Goal: Information Seeking & Learning: Learn about a topic

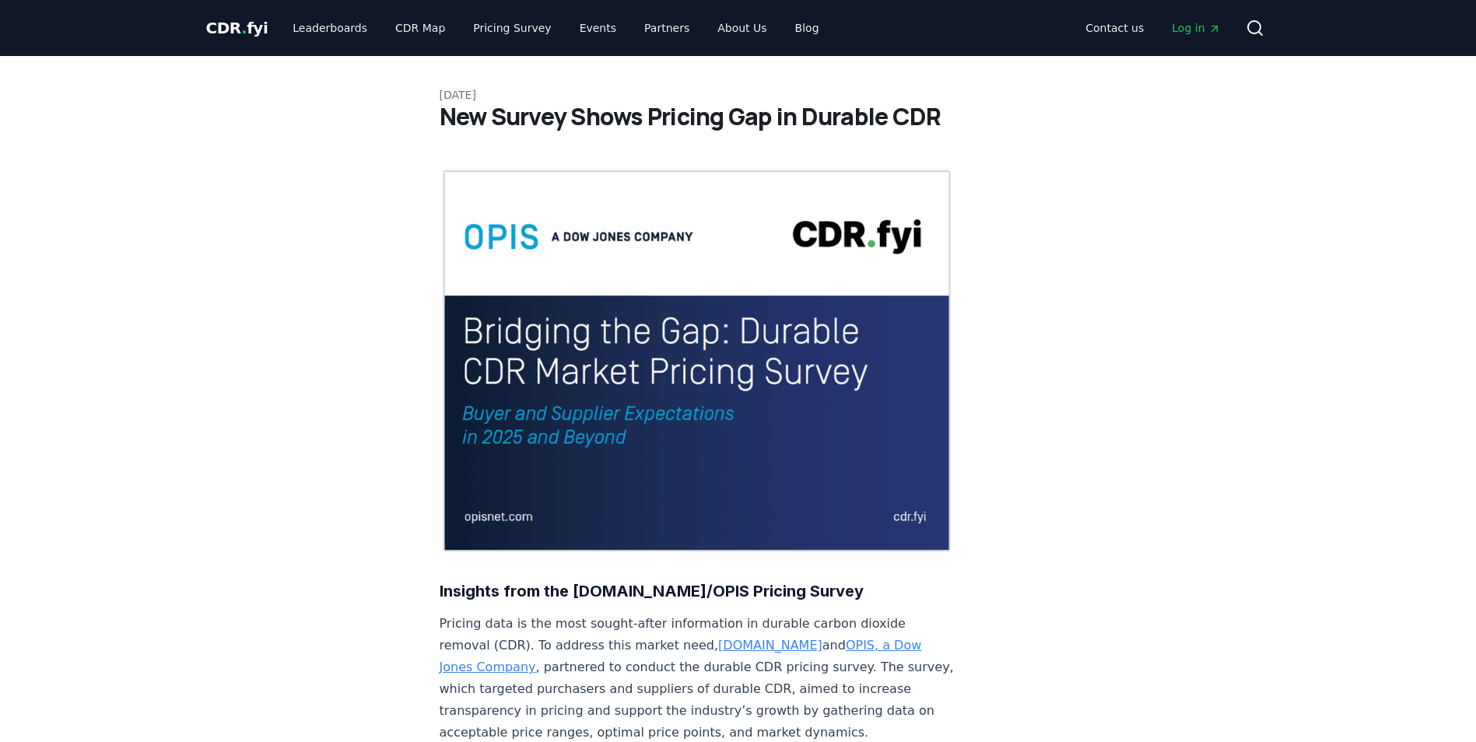
scroll to position [1437, 0]
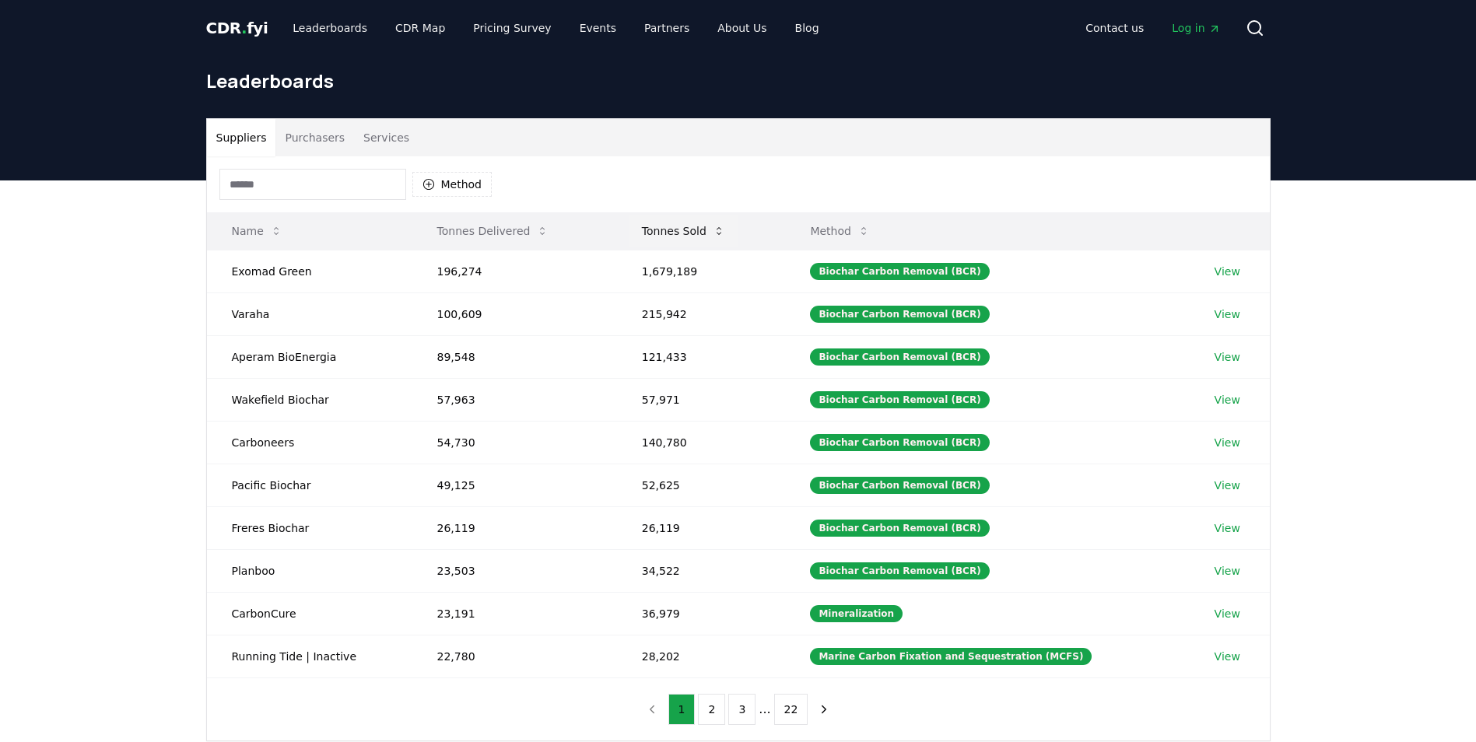
click at [703, 237] on button "Tonnes Sold" at bounding box center [684, 231] width 108 height 31
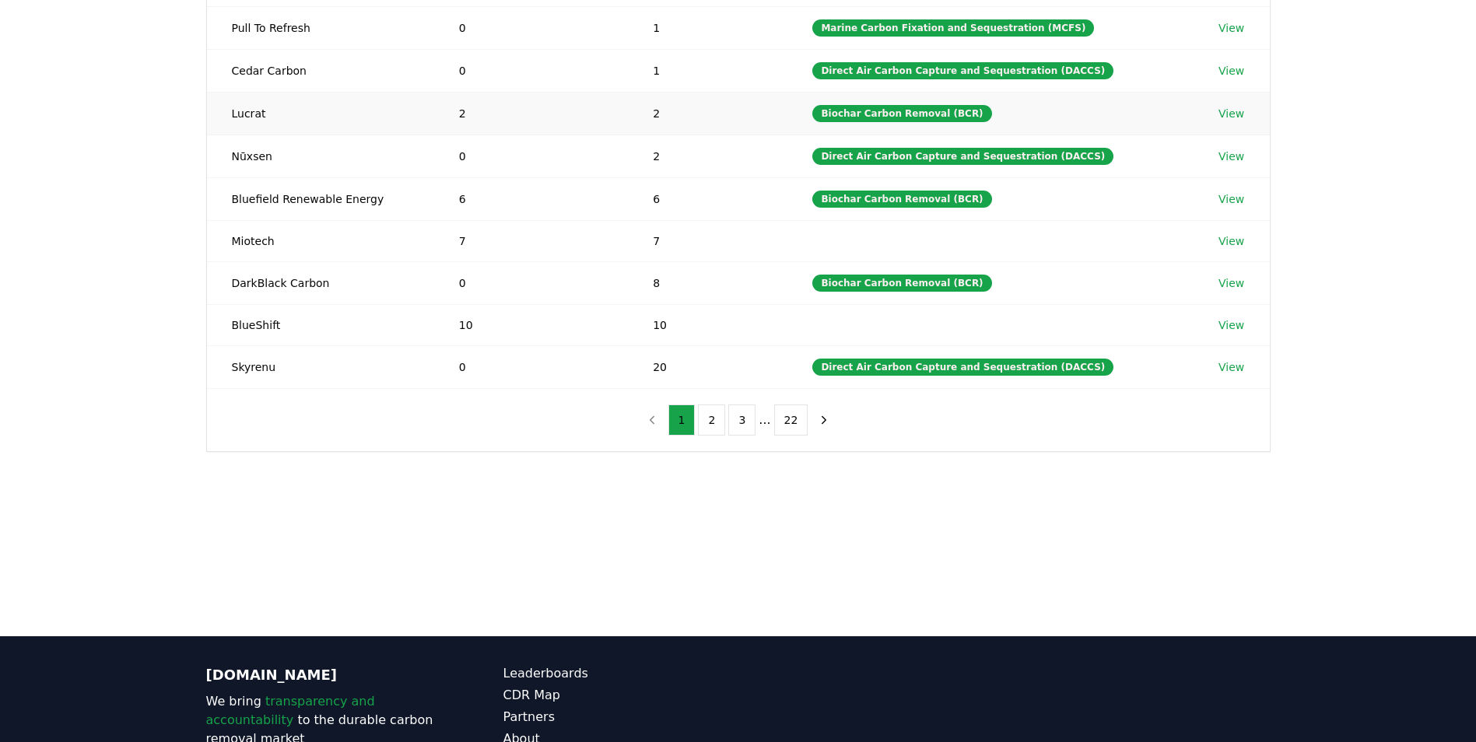
scroll to position [40, 0]
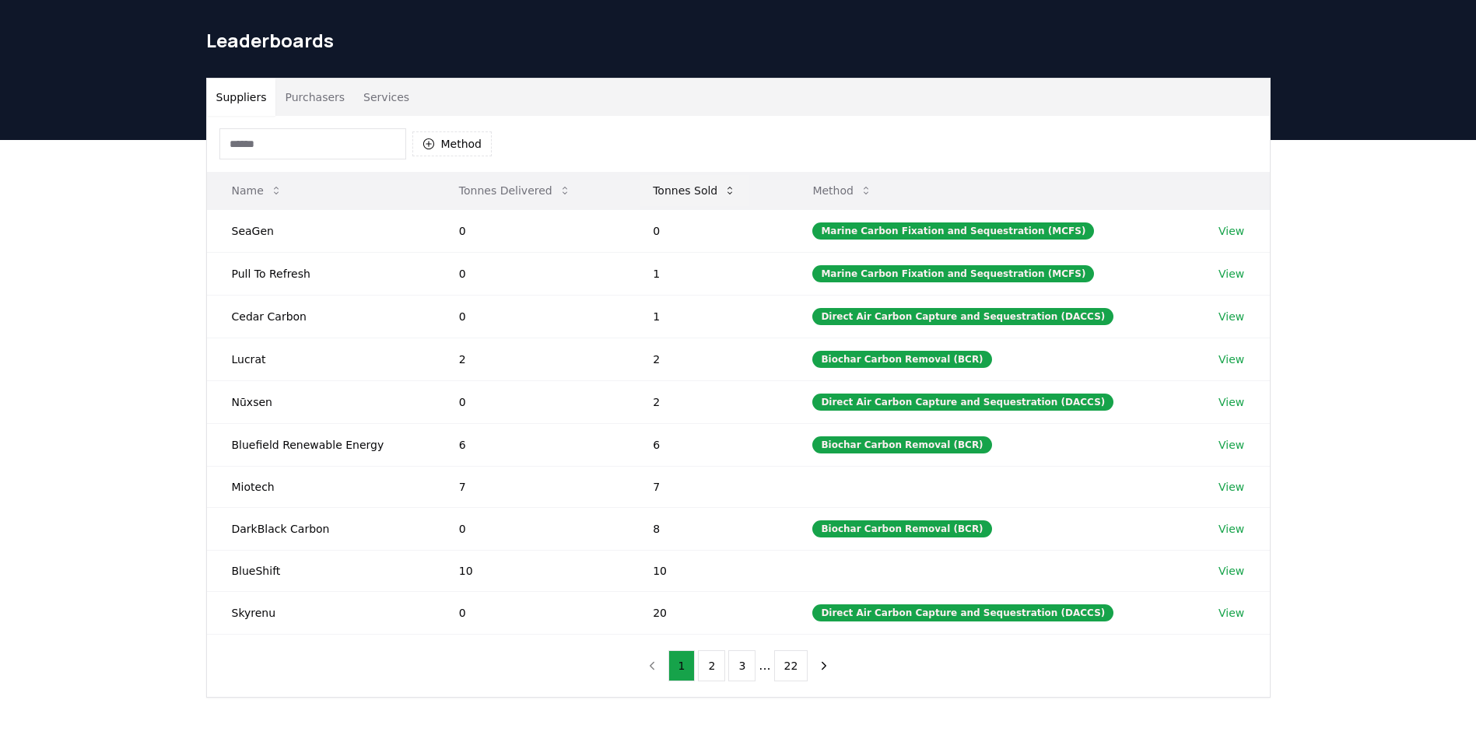
click at [703, 180] on button "Tonnes Sold" at bounding box center [694, 190] width 108 height 31
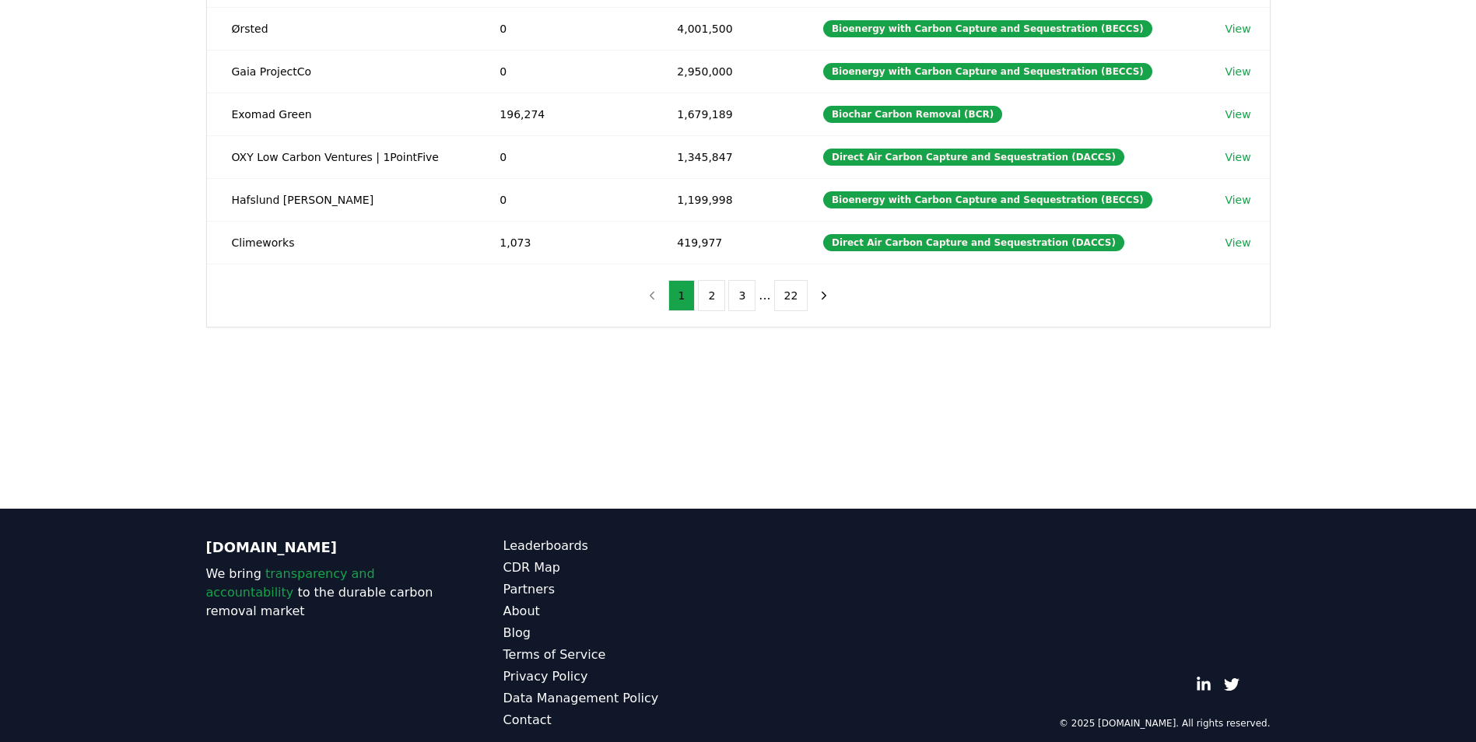
scroll to position [430, 0]
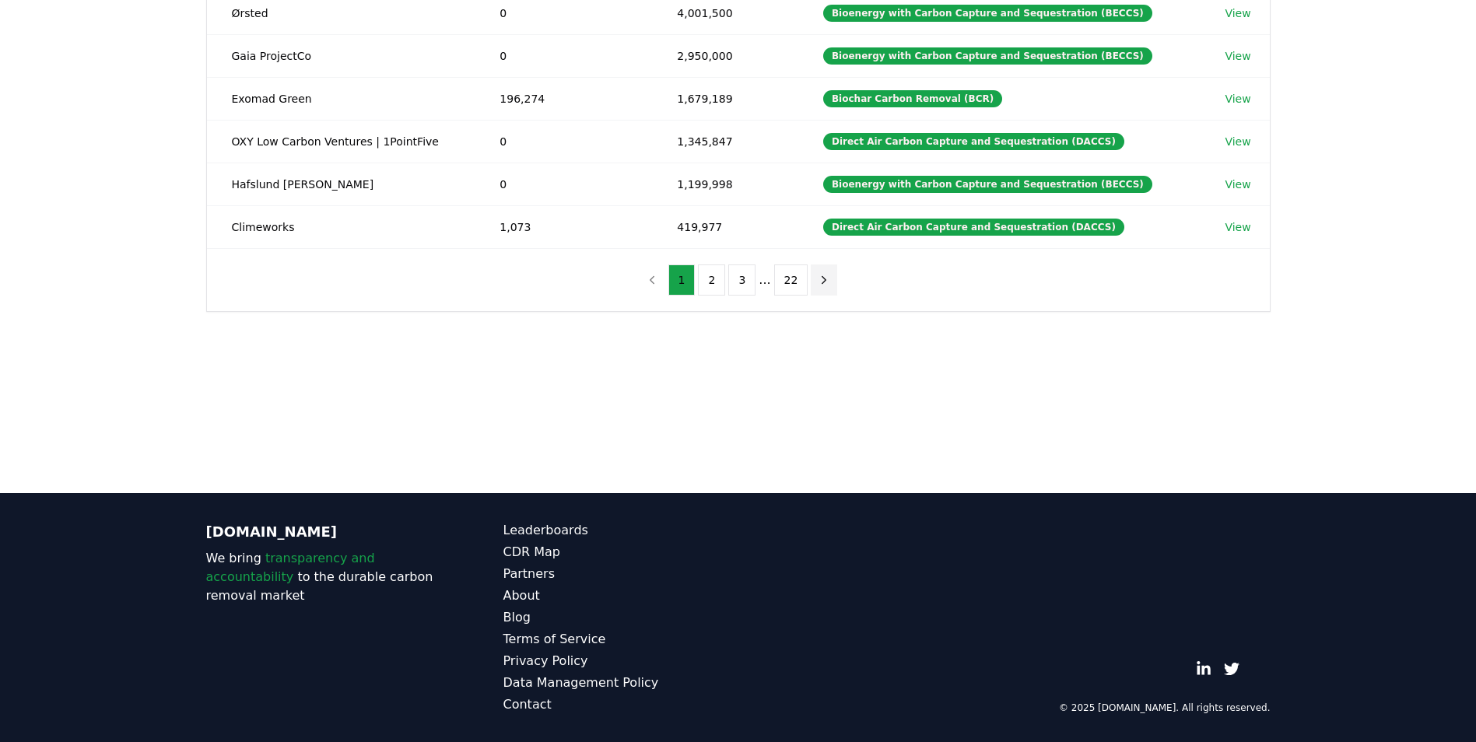
click at [817, 275] on icon "next page" at bounding box center [824, 280] width 14 height 14
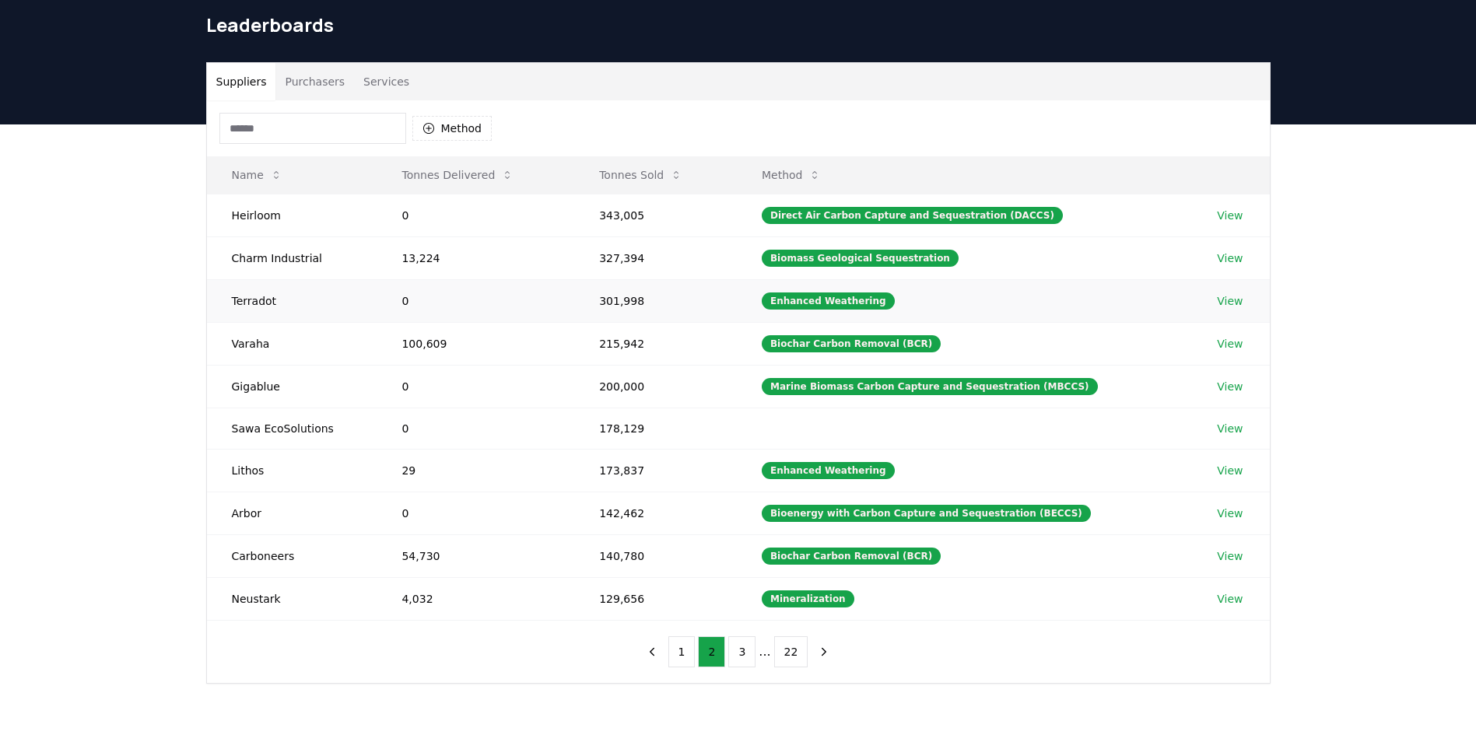
scroll to position [40, 0]
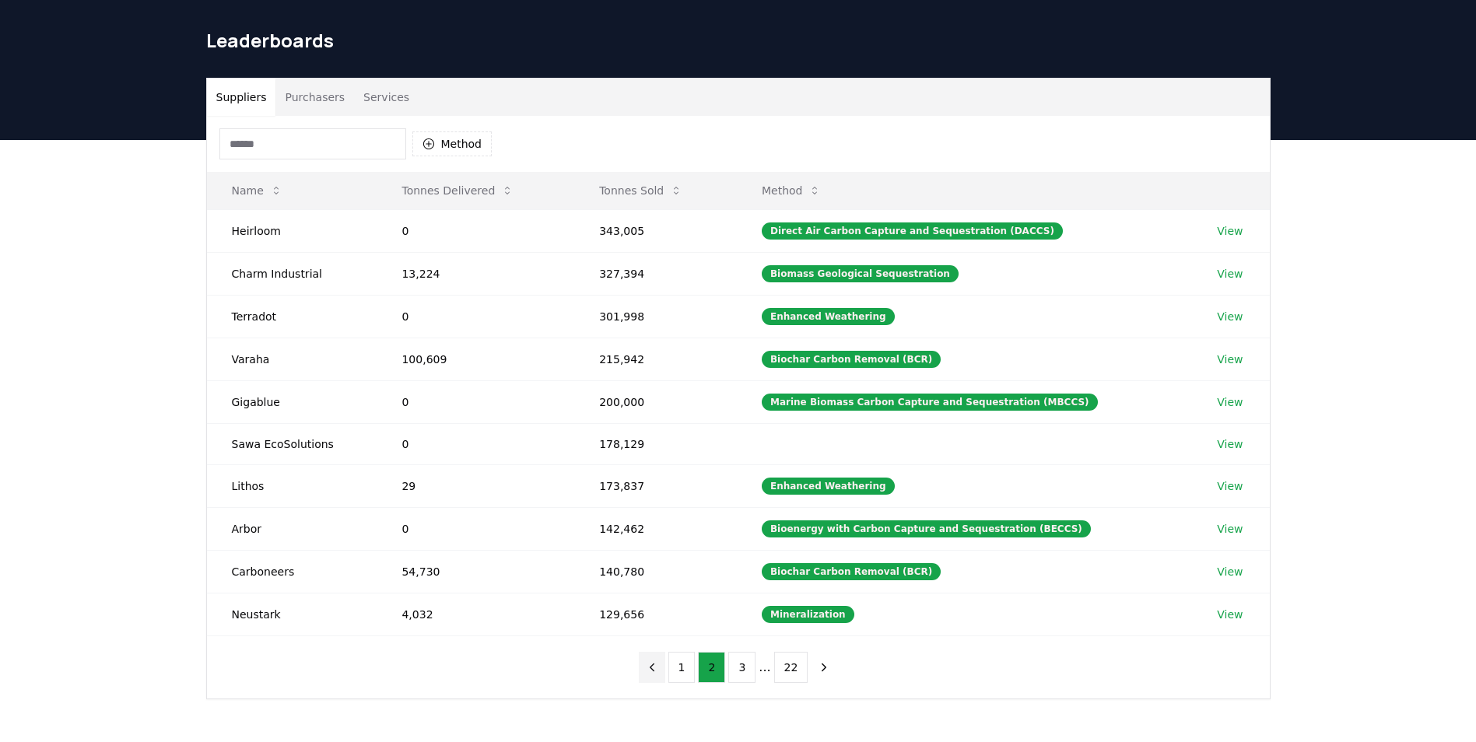
click at [654, 670] on icon "previous page" at bounding box center [652, 667] width 4 height 7
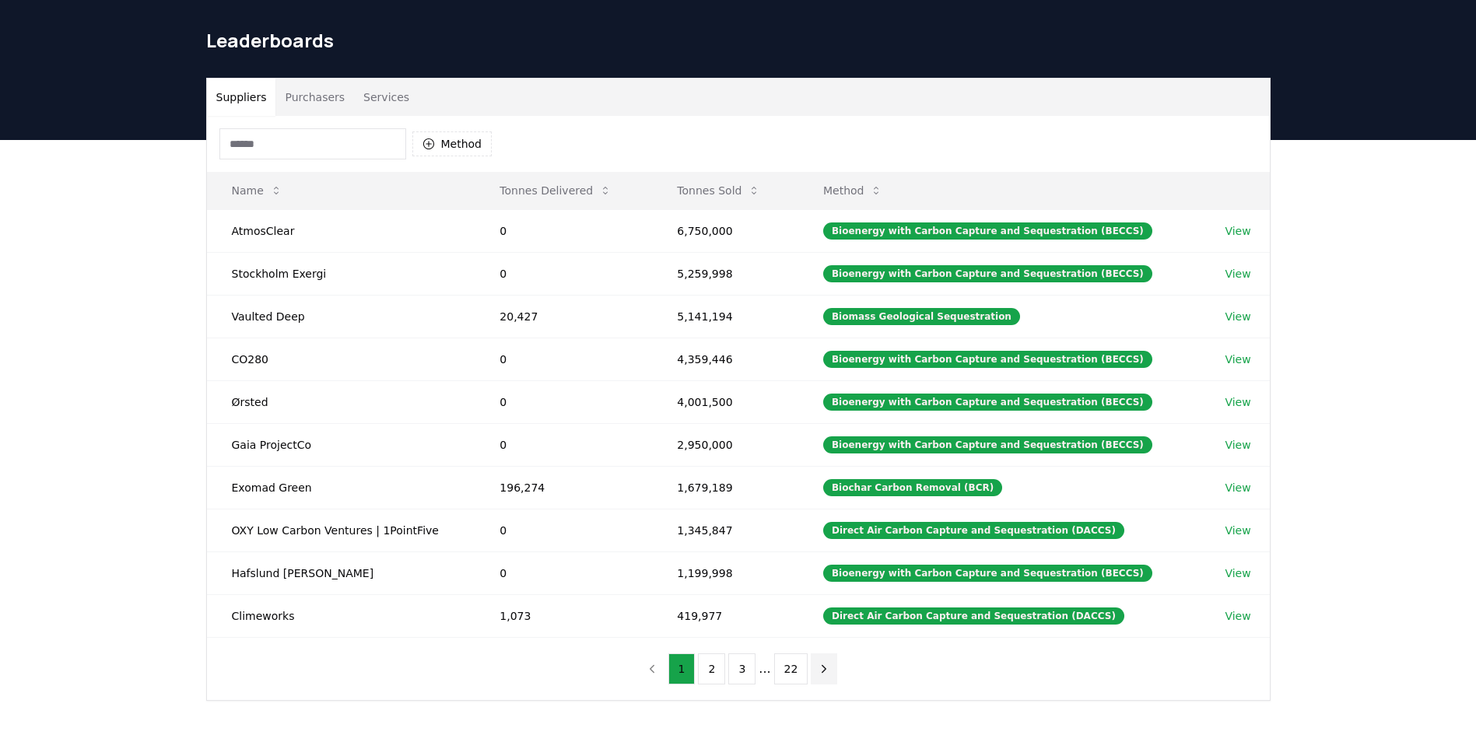
click at [823, 671] on icon "next page" at bounding box center [824, 669] width 14 height 14
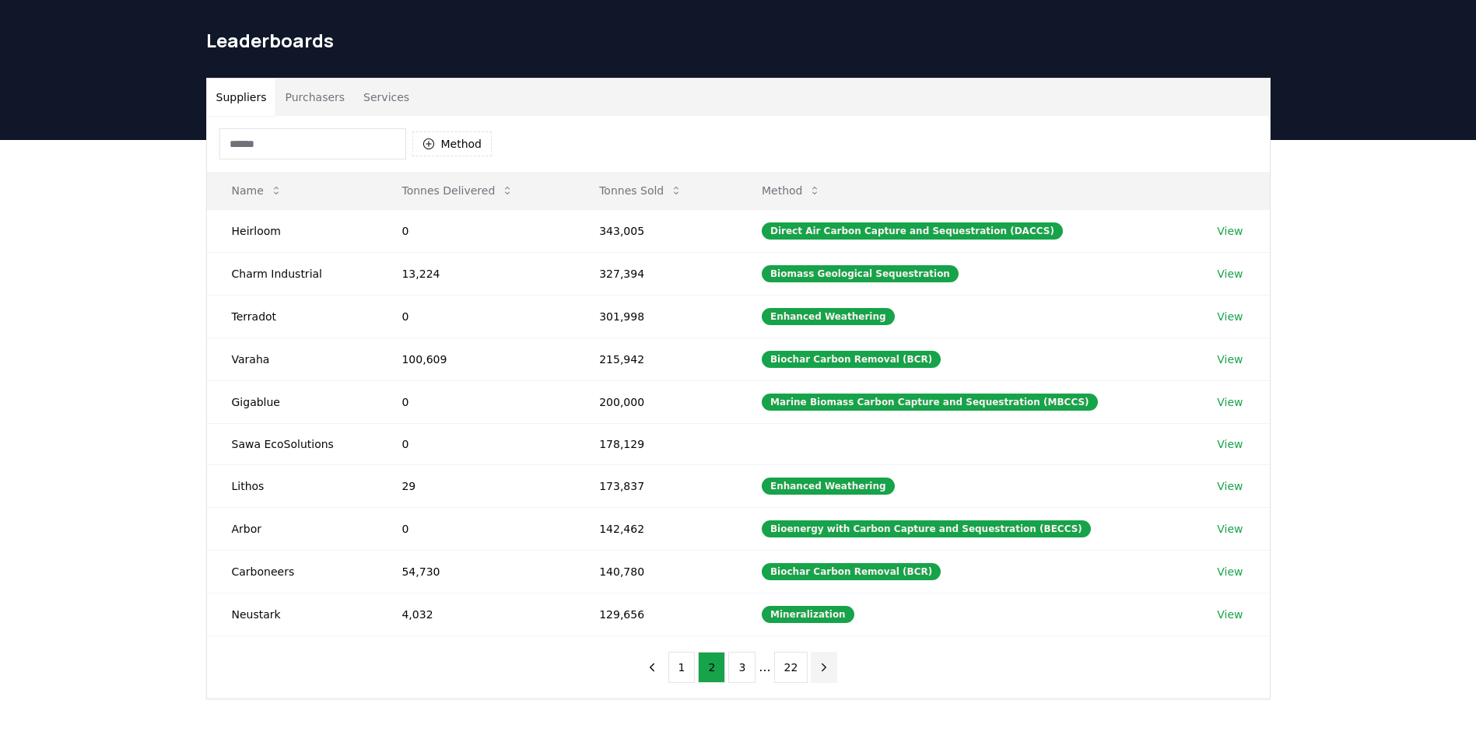
click at [823, 671] on icon "next page" at bounding box center [824, 668] width 14 height 14
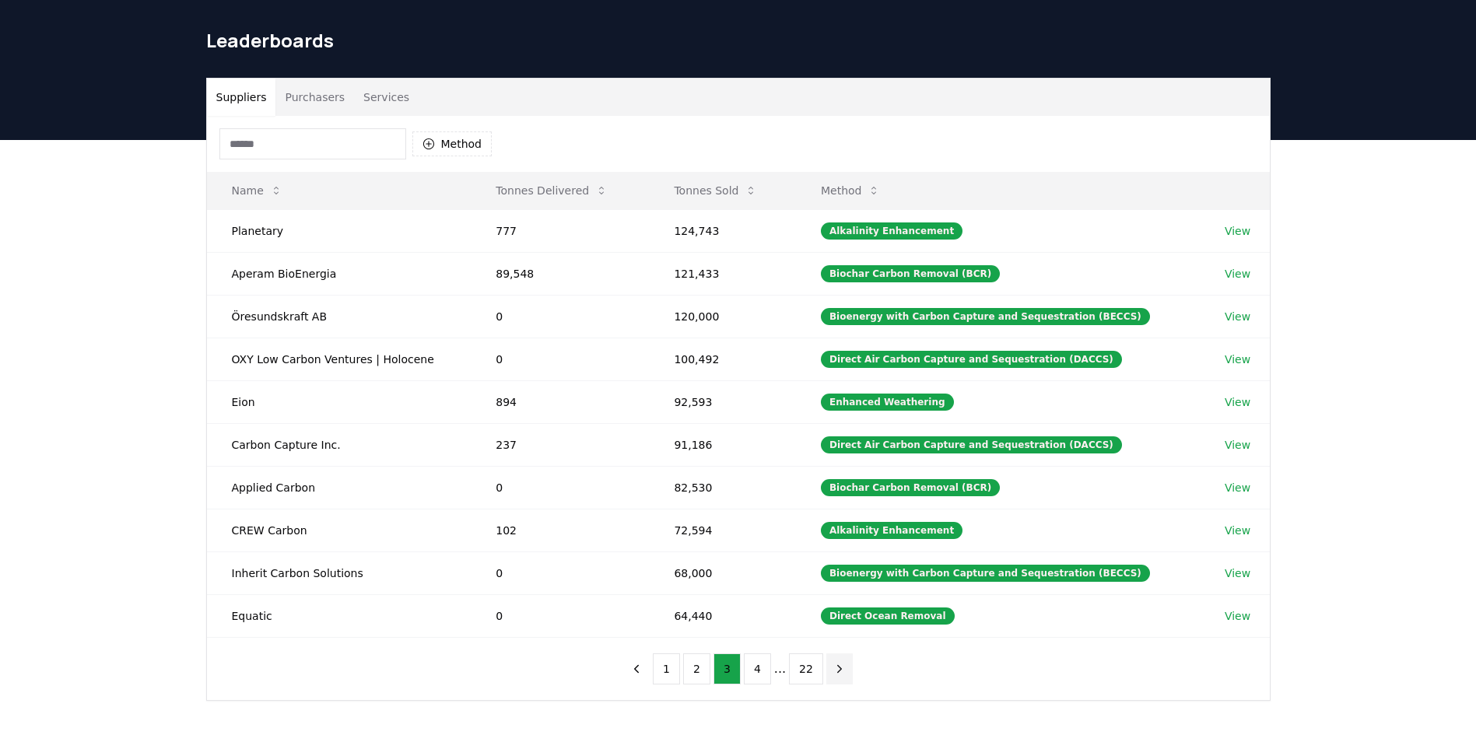
click at [826, 671] on button "next page" at bounding box center [839, 669] width 26 height 31
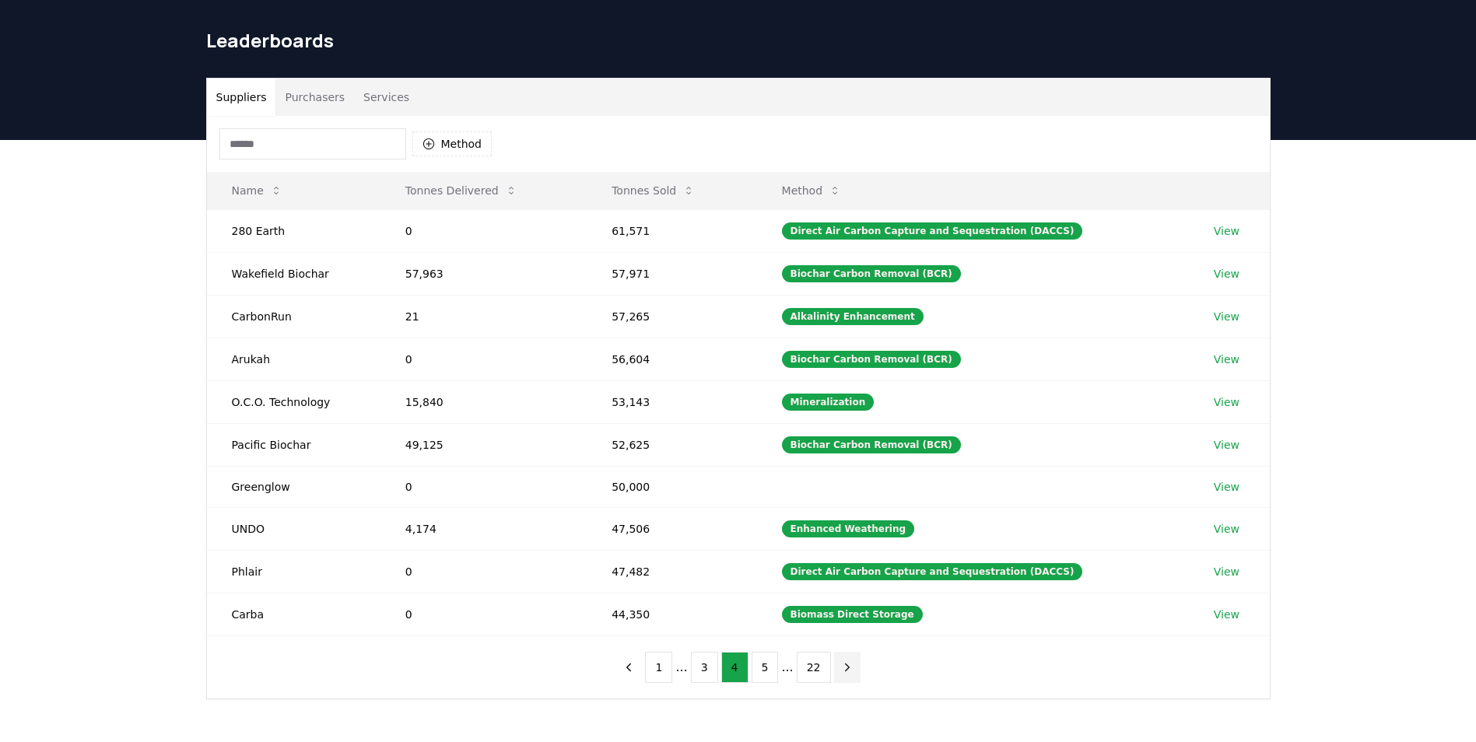
click at [823, 671] on button "22" at bounding box center [814, 667] width 34 height 31
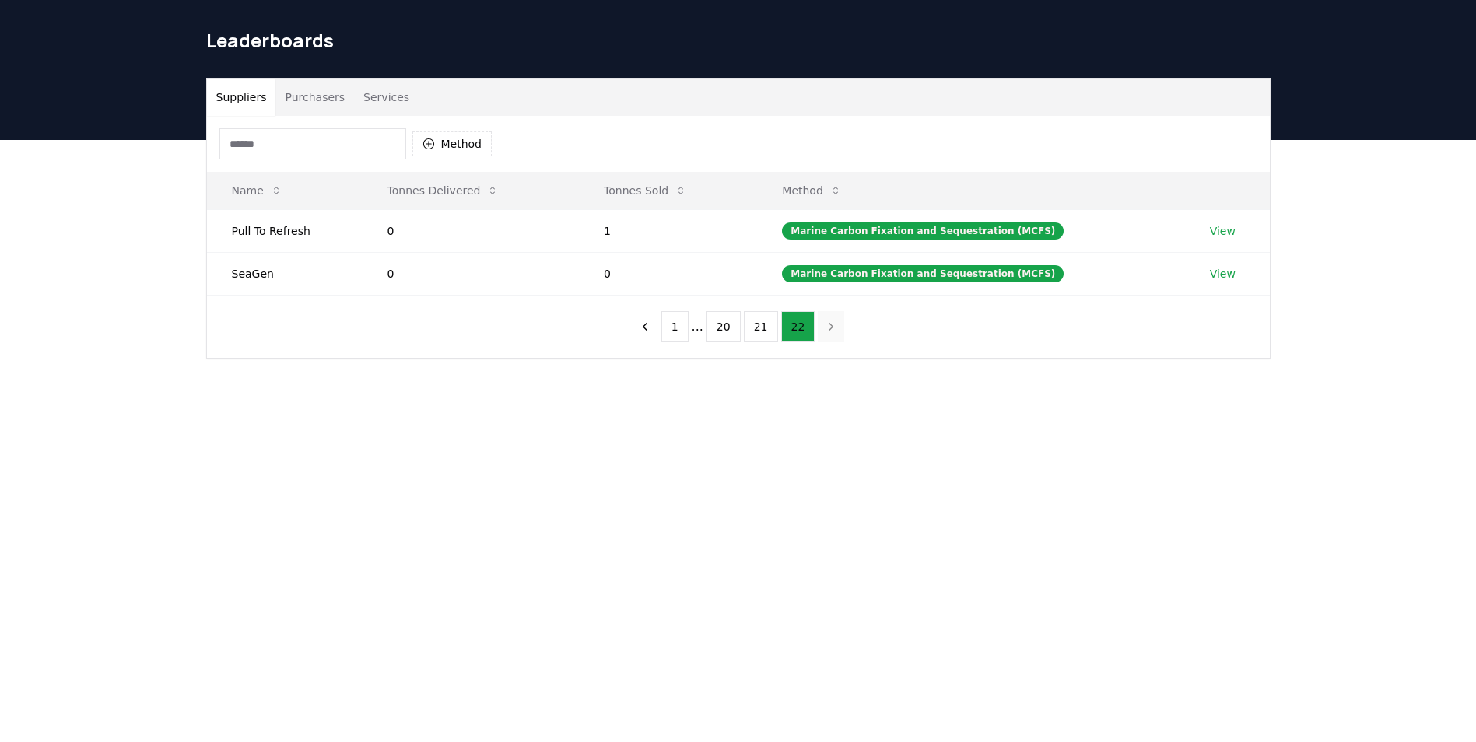
click at [823, 671] on main "Suppliers Purchasers Services Method Name Tonnes Delivered Tonnes Sold Method P…" at bounding box center [738, 511] width 1476 height 742
click at [745, 330] on button "21" at bounding box center [761, 326] width 34 height 31
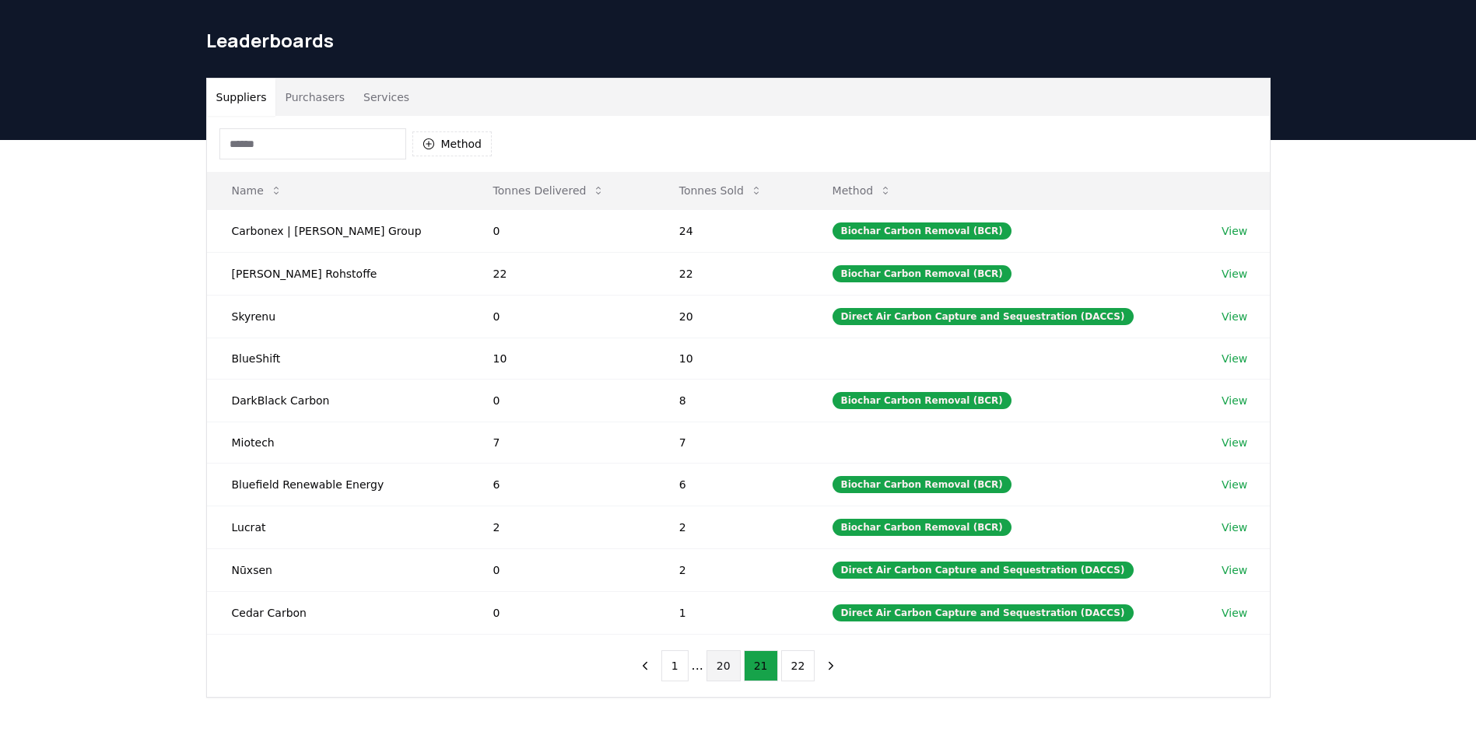
click at [728, 664] on button "20" at bounding box center [724, 666] width 34 height 31
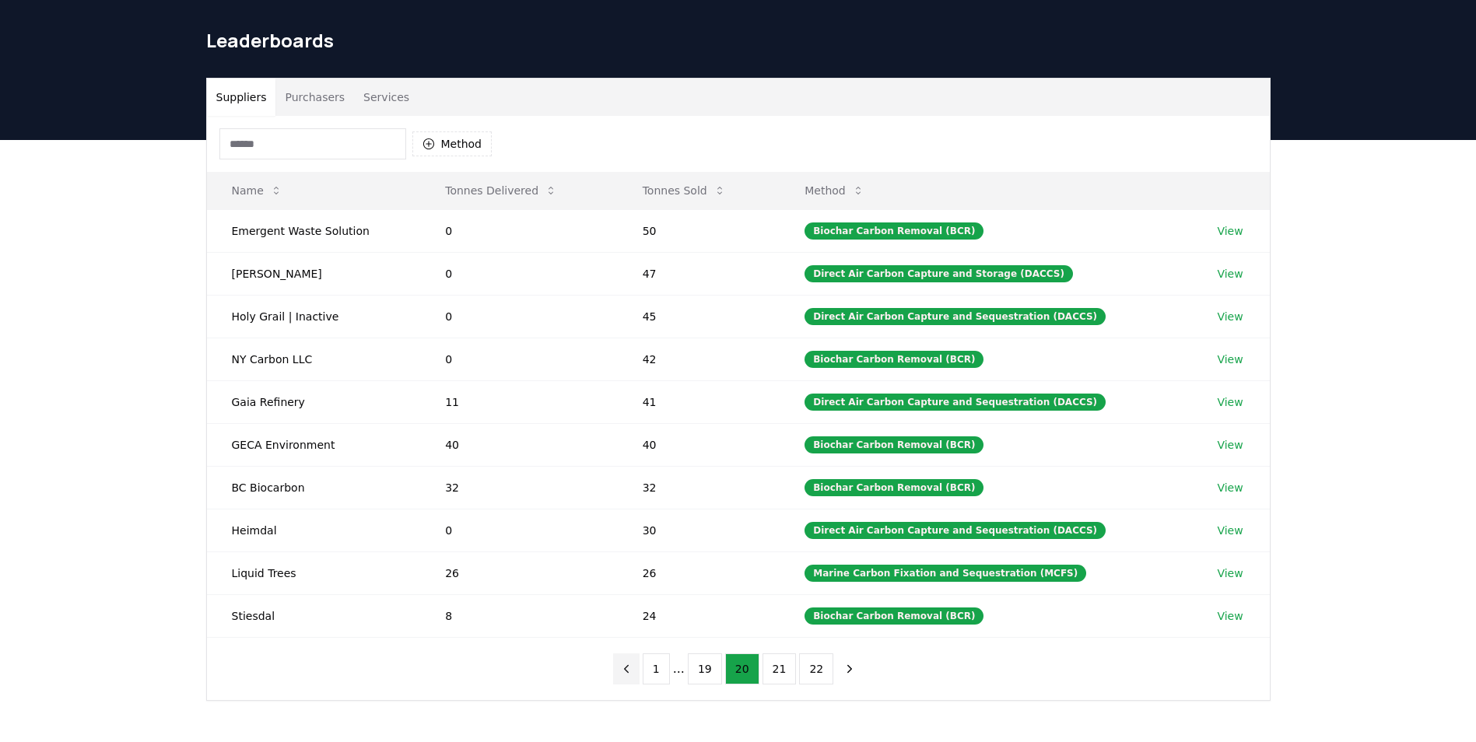
click at [633, 673] on icon "previous page" at bounding box center [626, 669] width 14 height 14
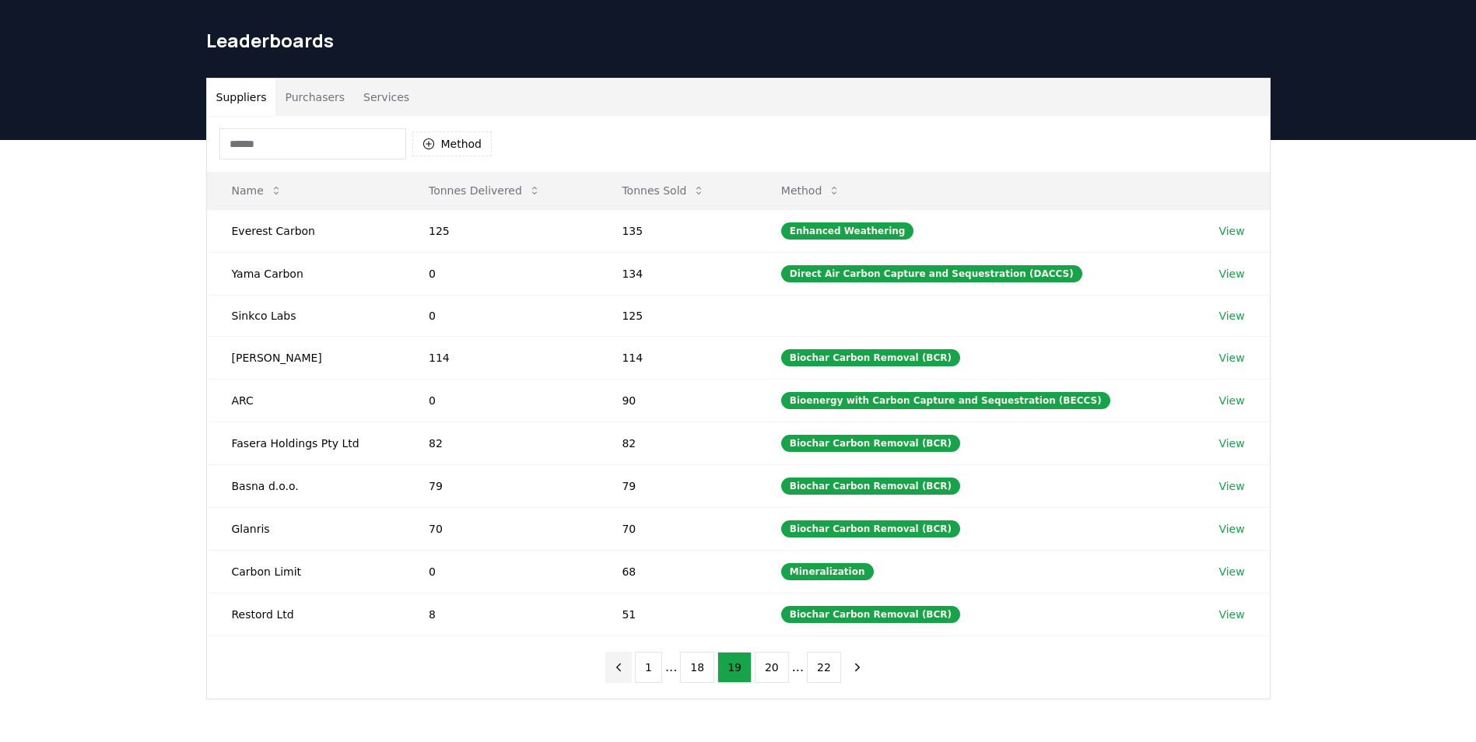
click at [632, 673] on button "previous page" at bounding box center [618, 667] width 26 height 31
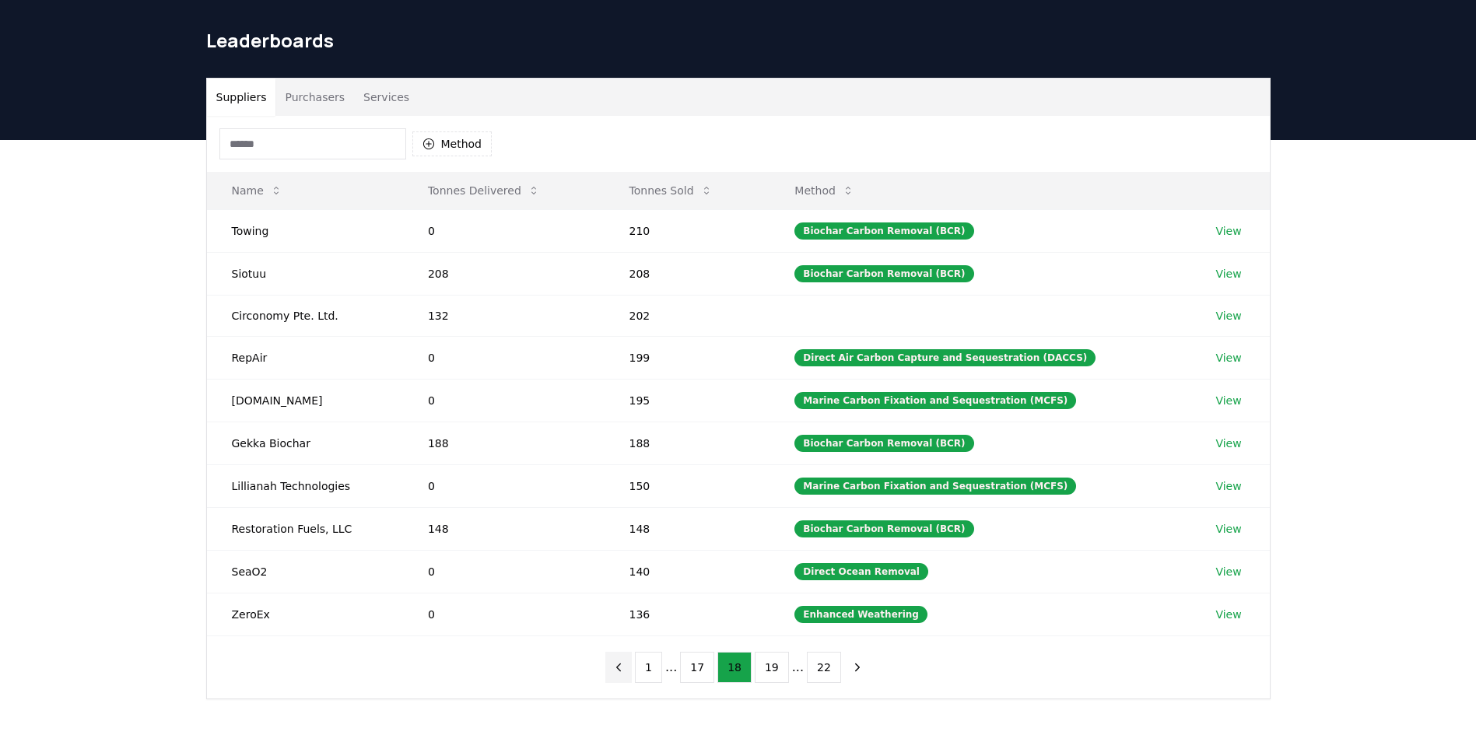
click at [632, 673] on button "previous page" at bounding box center [618, 667] width 26 height 31
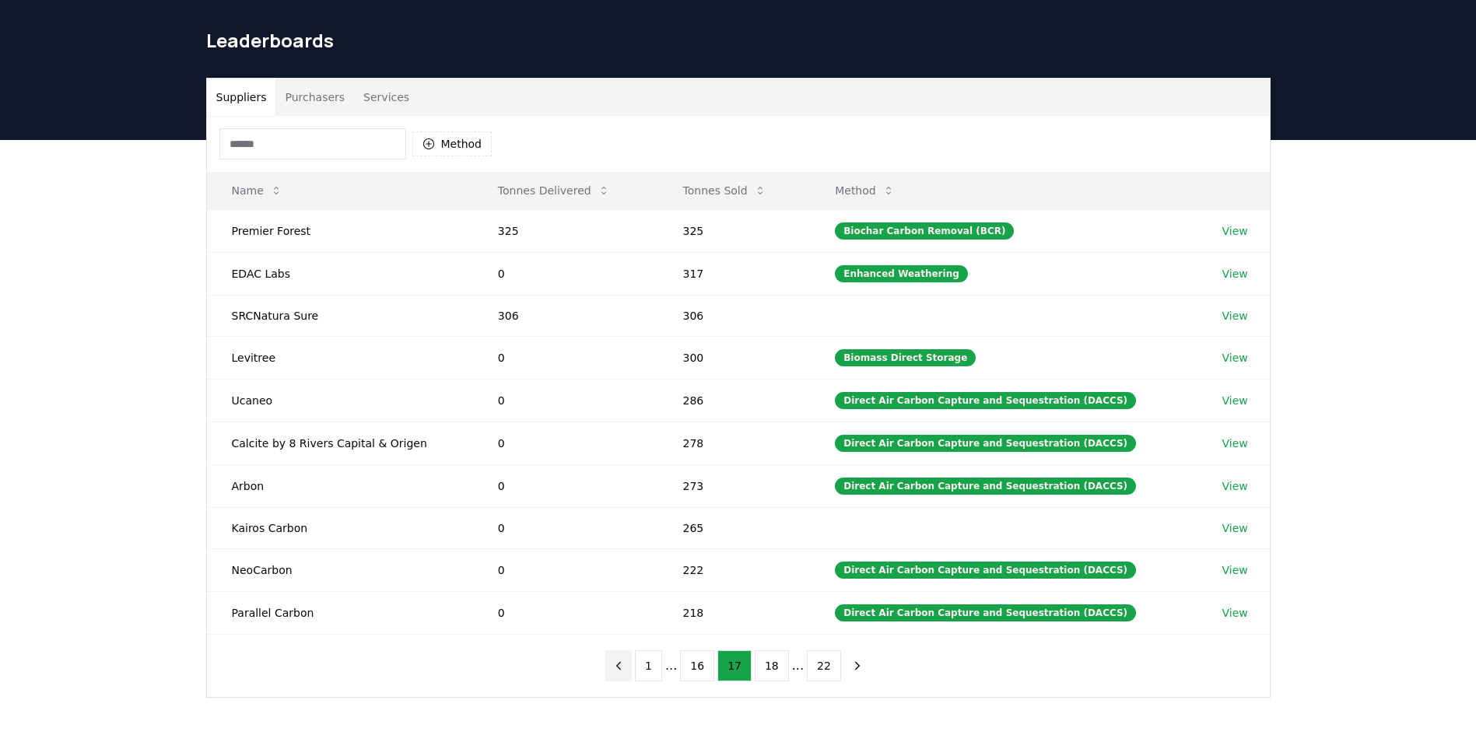
click at [632, 673] on button "previous page" at bounding box center [618, 666] width 26 height 31
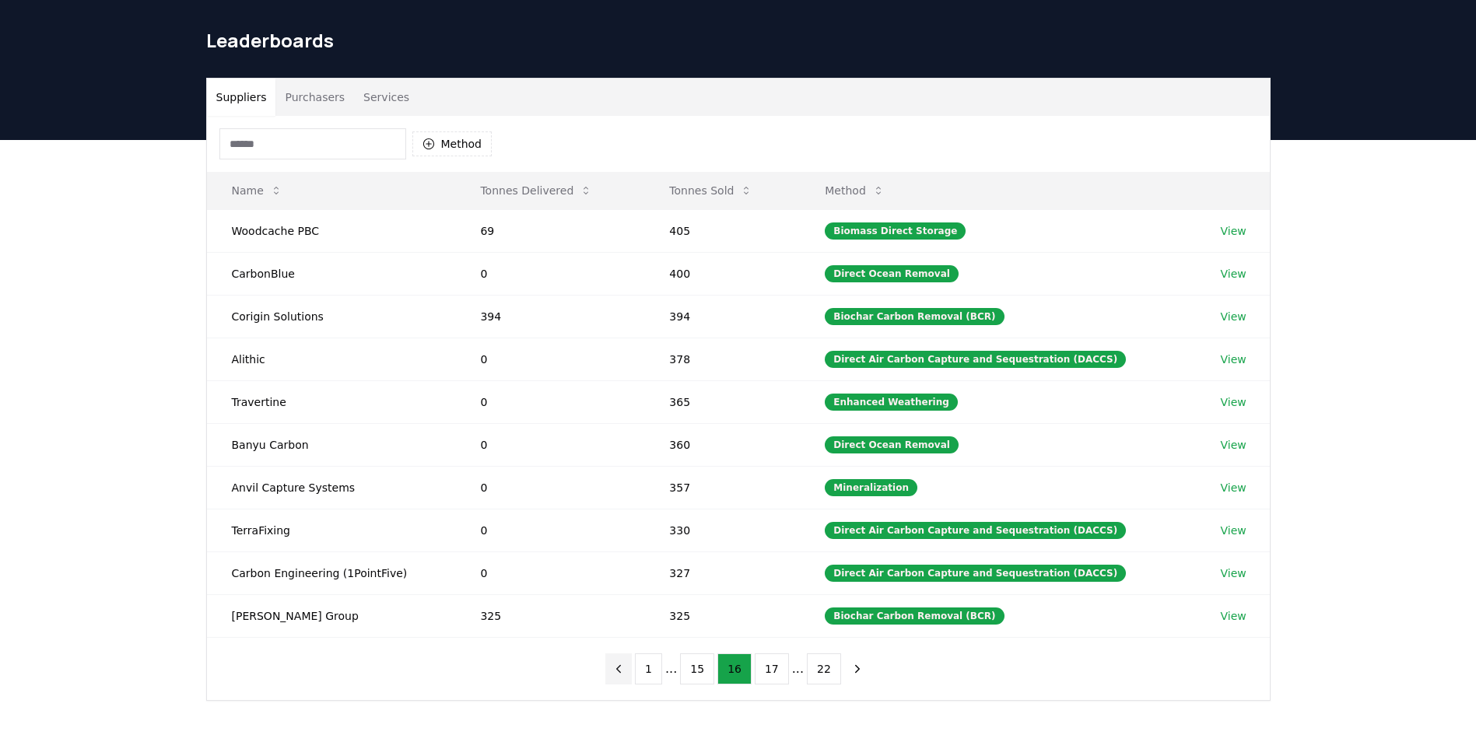
click at [632, 673] on button "previous page" at bounding box center [618, 669] width 26 height 31
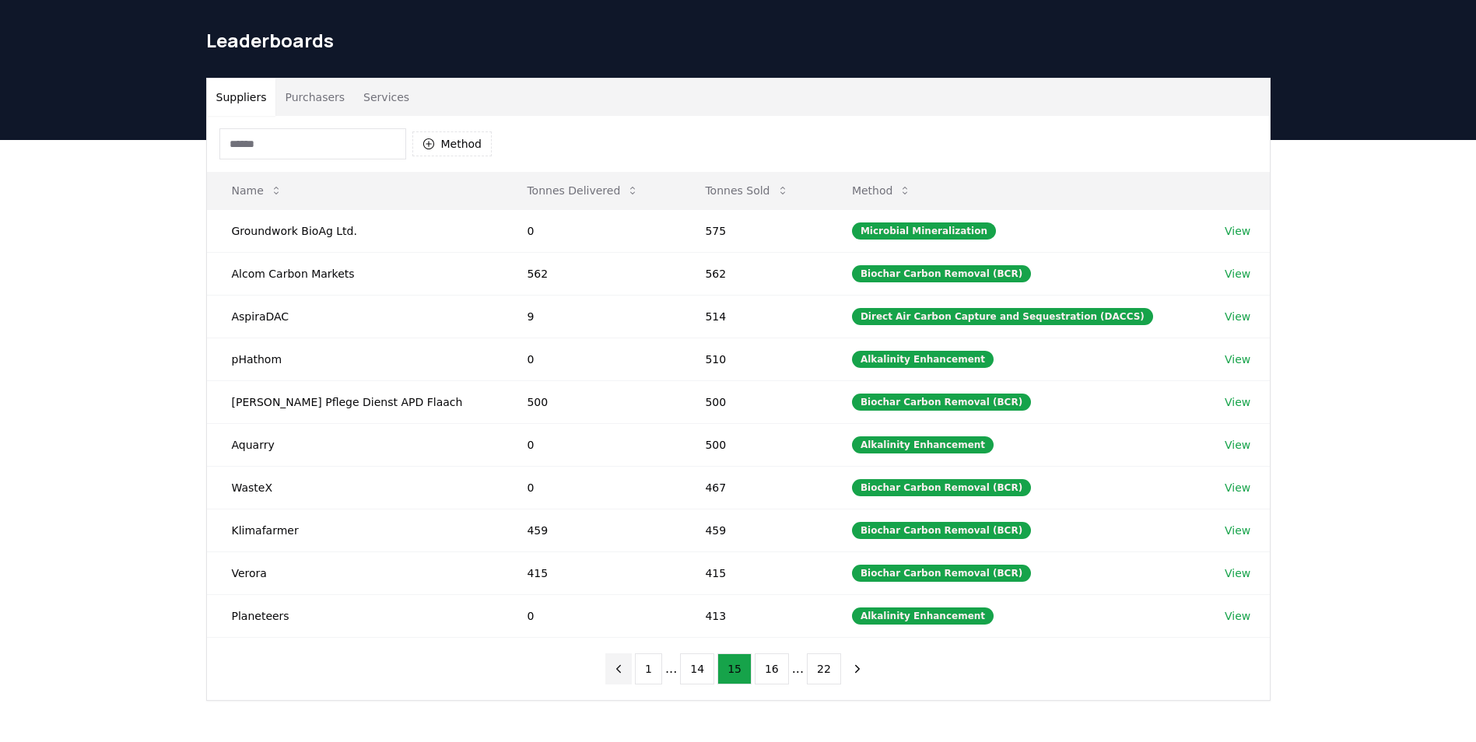
click at [632, 673] on button "previous page" at bounding box center [618, 669] width 26 height 31
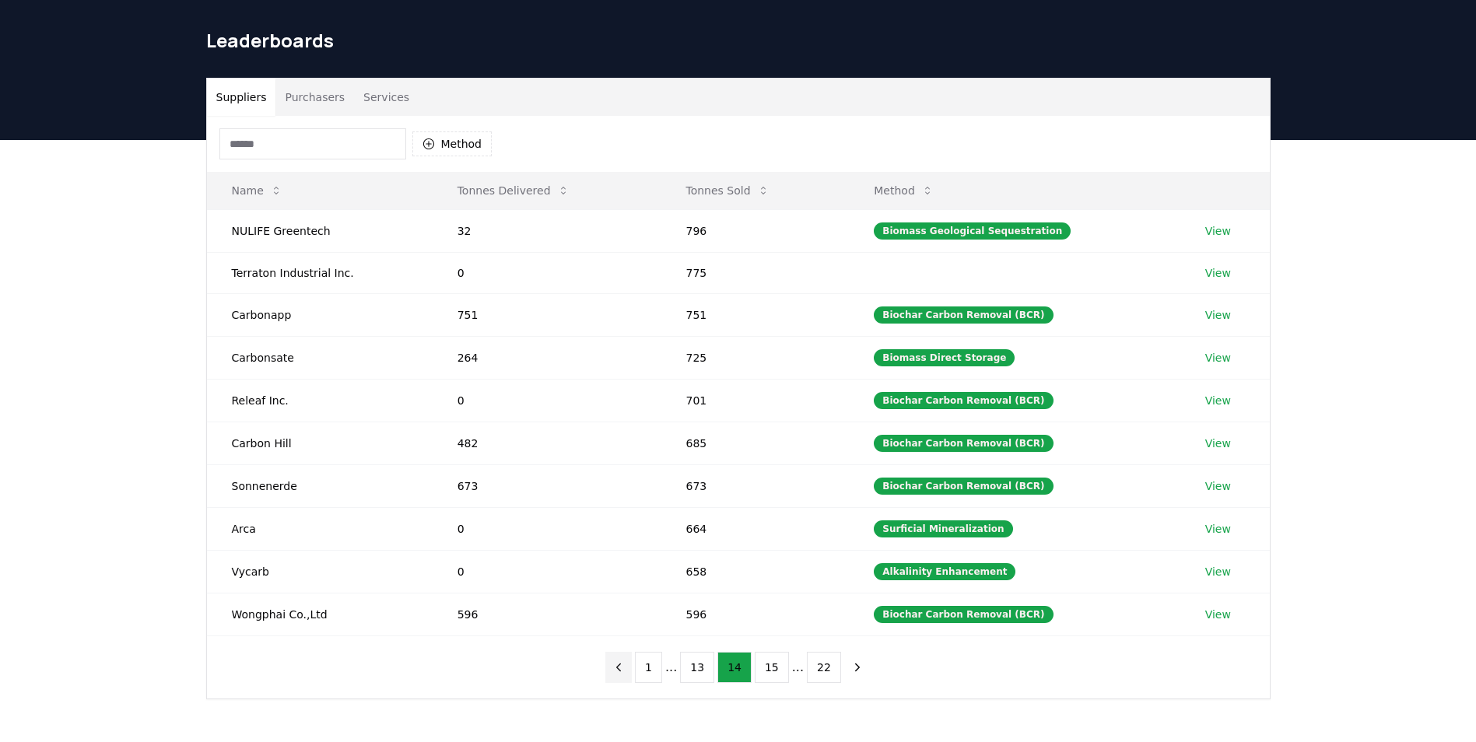
click at [632, 673] on button "previous page" at bounding box center [618, 667] width 26 height 31
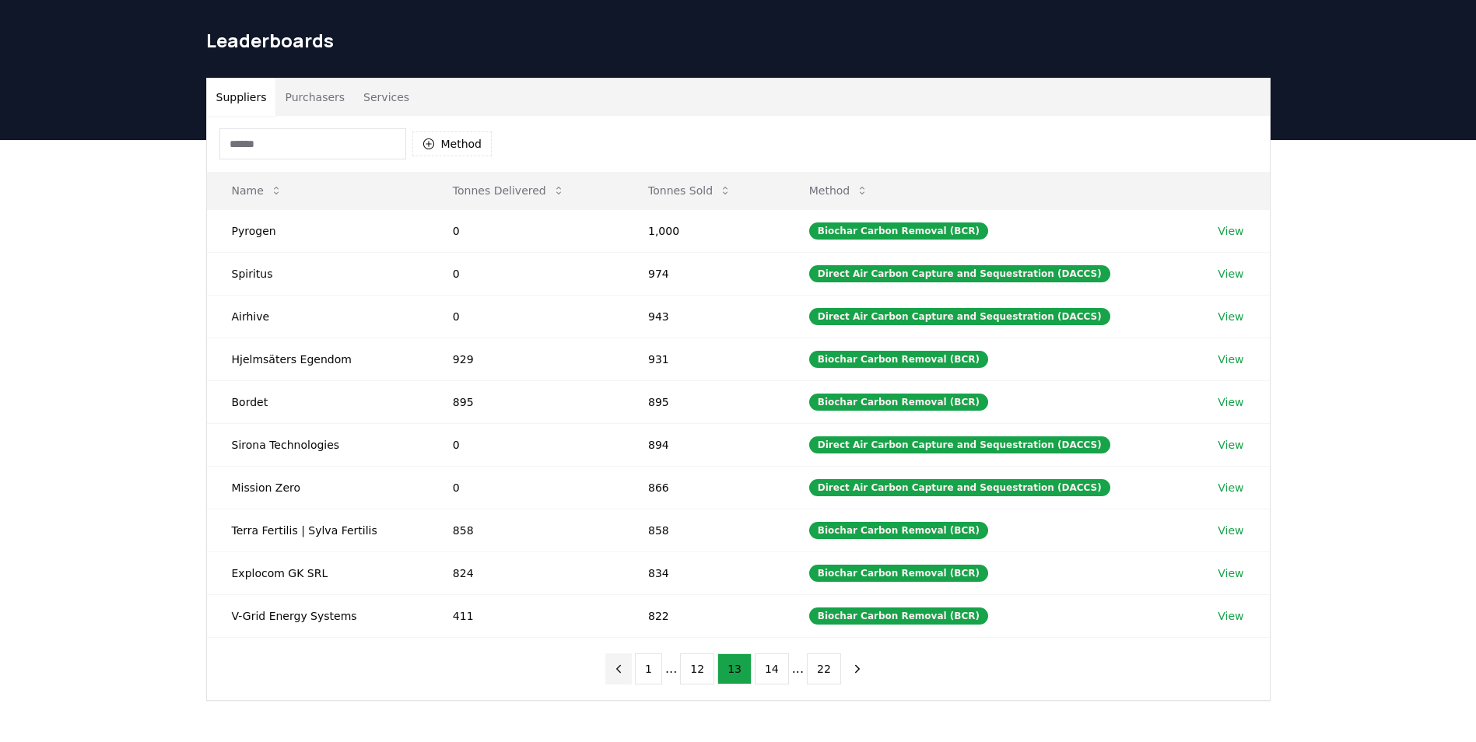
click at [632, 673] on button "previous page" at bounding box center [618, 669] width 26 height 31
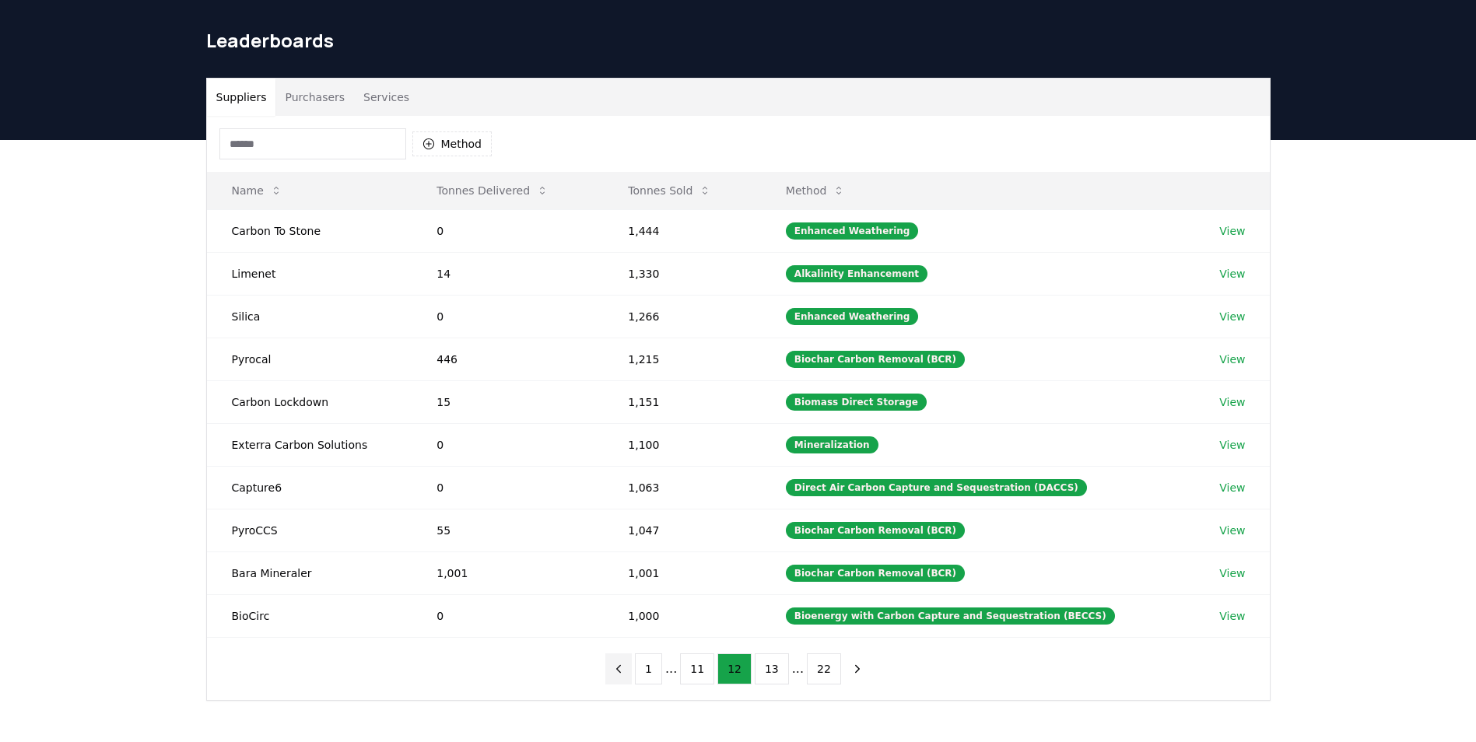
click at [632, 673] on button "previous page" at bounding box center [618, 669] width 26 height 31
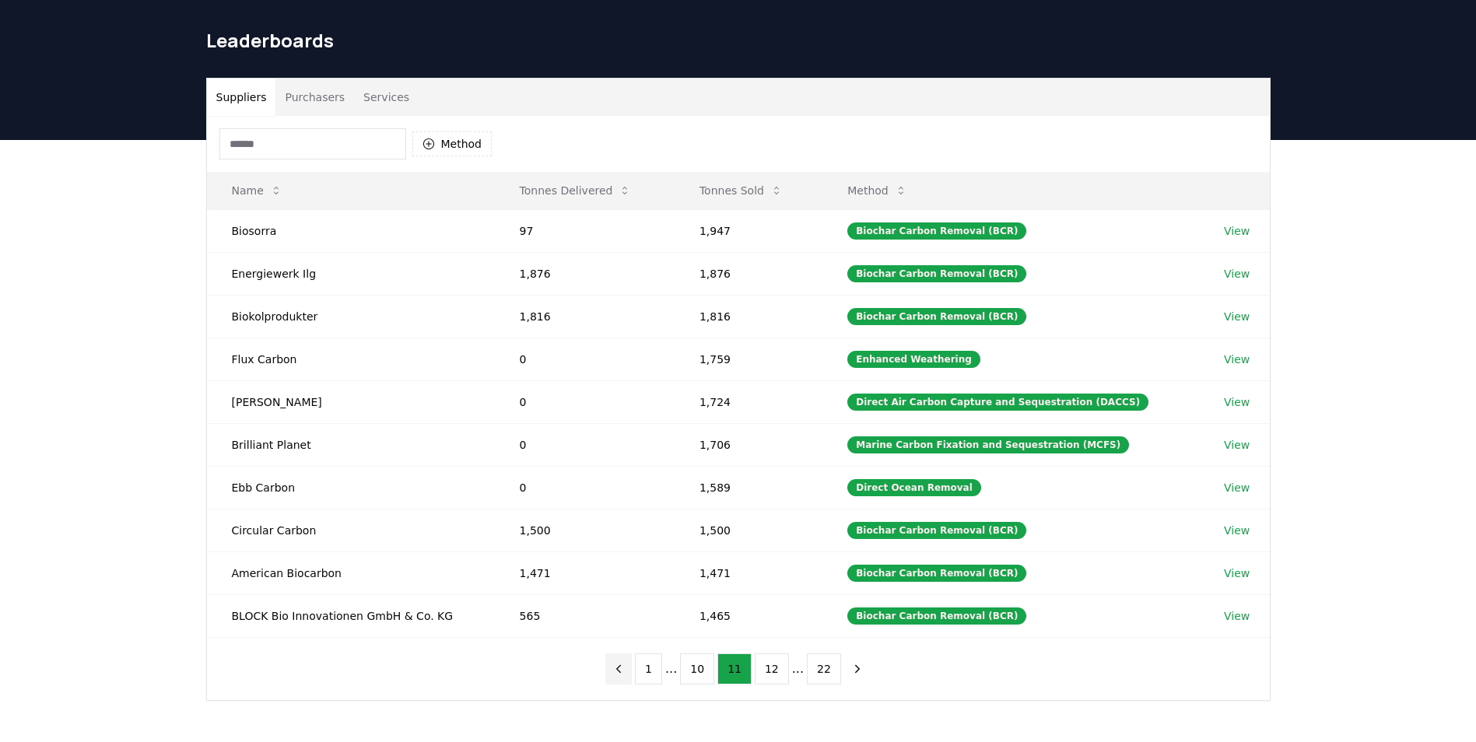
click at [632, 673] on button "previous page" at bounding box center [618, 669] width 26 height 31
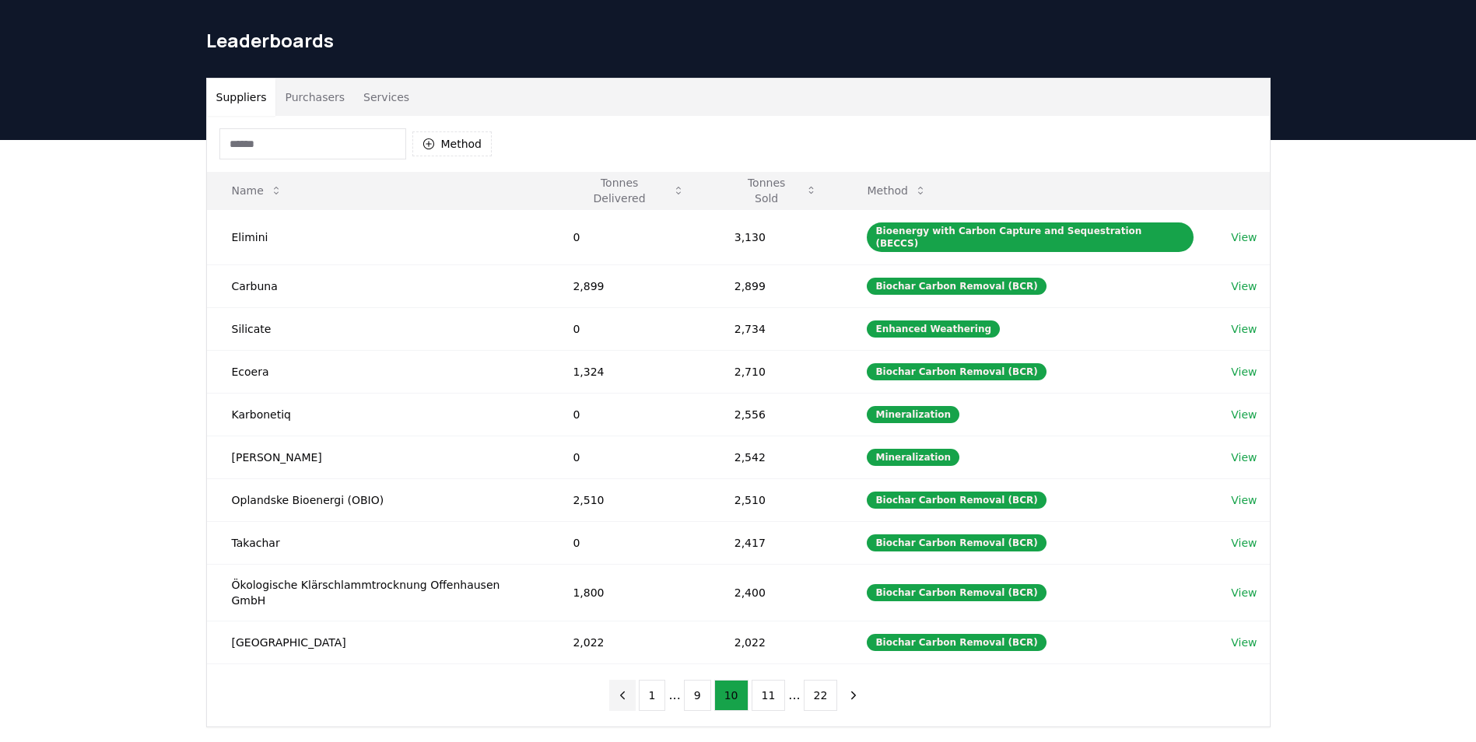
click at [636, 680] on button "previous page" at bounding box center [622, 695] width 26 height 31
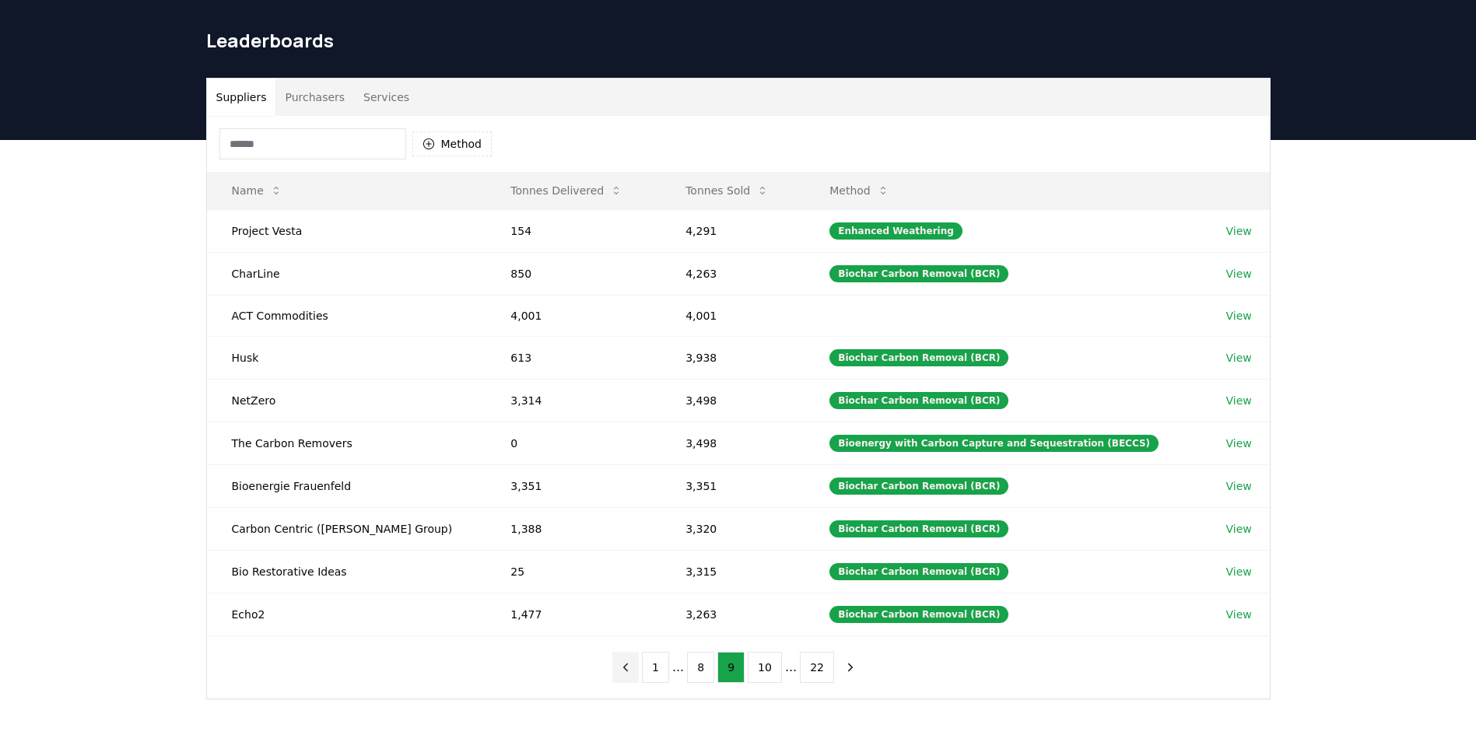
click at [639, 673] on button "previous page" at bounding box center [625, 667] width 26 height 31
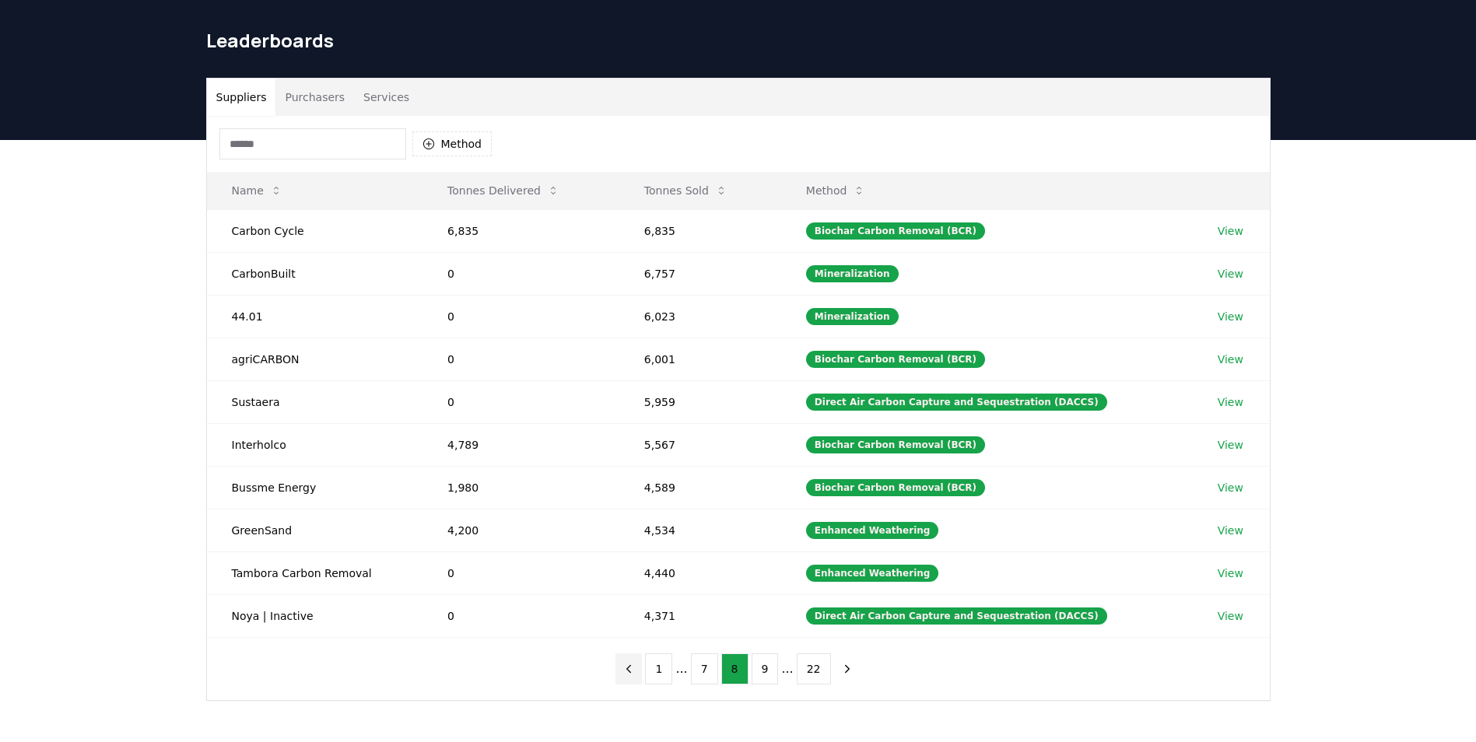
click at [636, 673] on icon "previous page" at bounding box center [629, 669] width 14 height 14
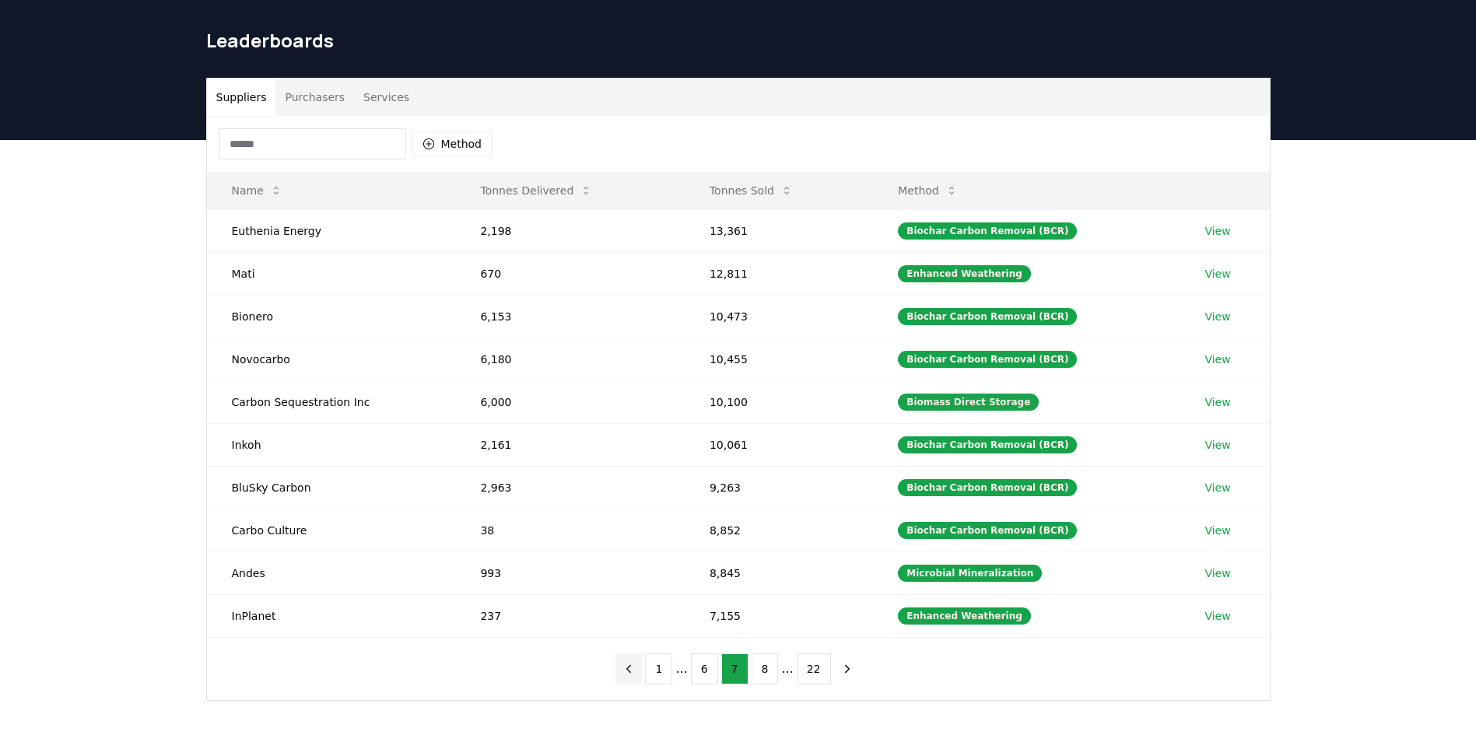
click at [636, 673] on icon "previous page" at bounding box center [629, 669] width 14 height 14
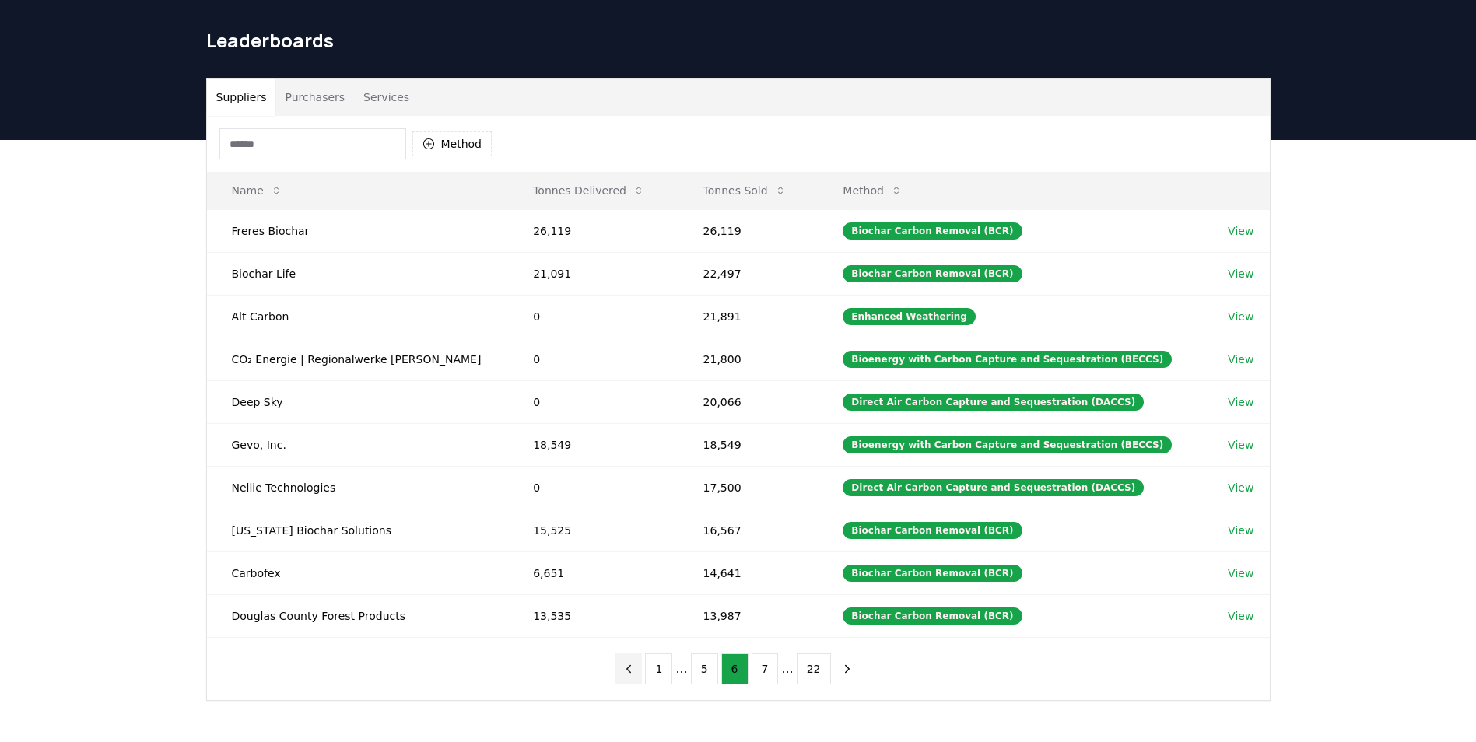
click at [636, 673] on icon "previous page" at bounding box center [629, 669] width 14 height 14
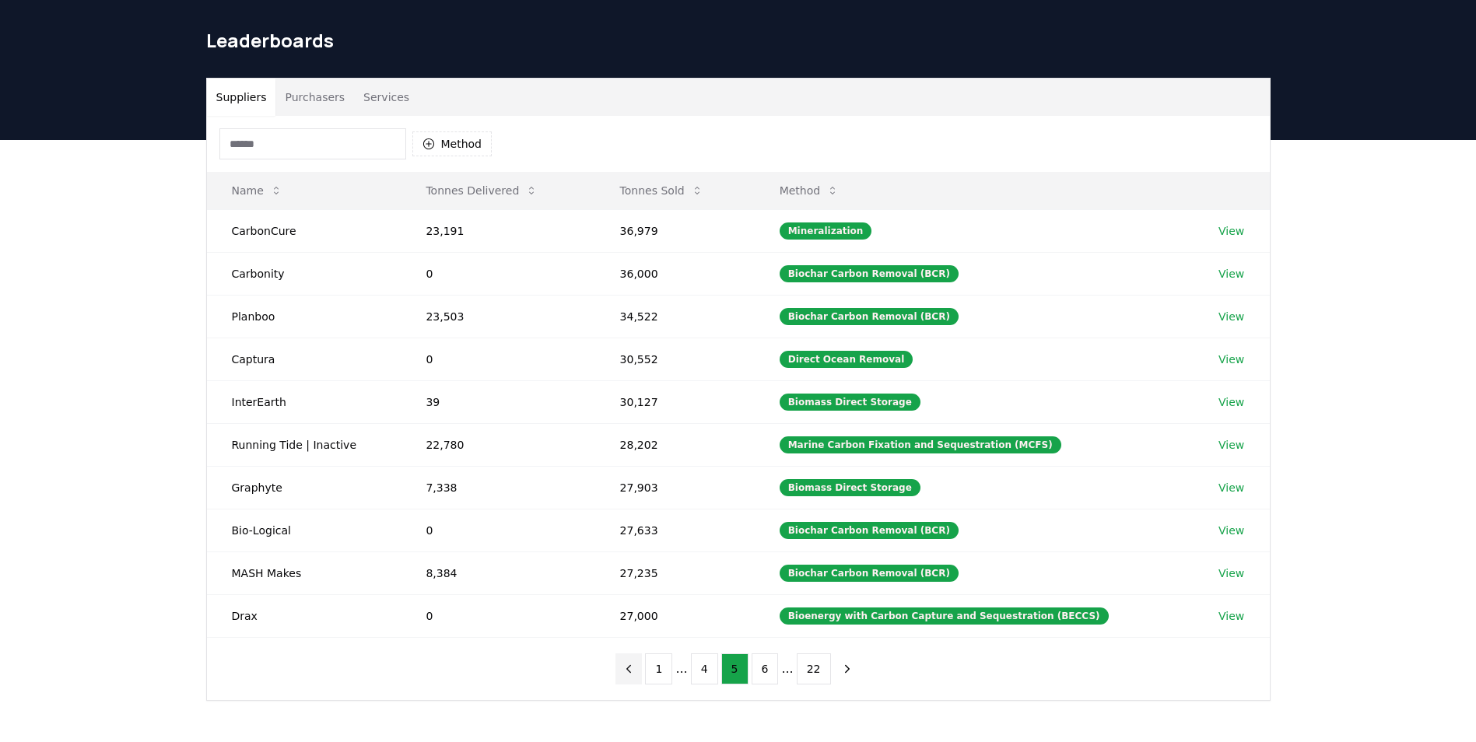
click at [636, 673] on icon "previous page" at bounding box center [629, 669] width 14 height 14
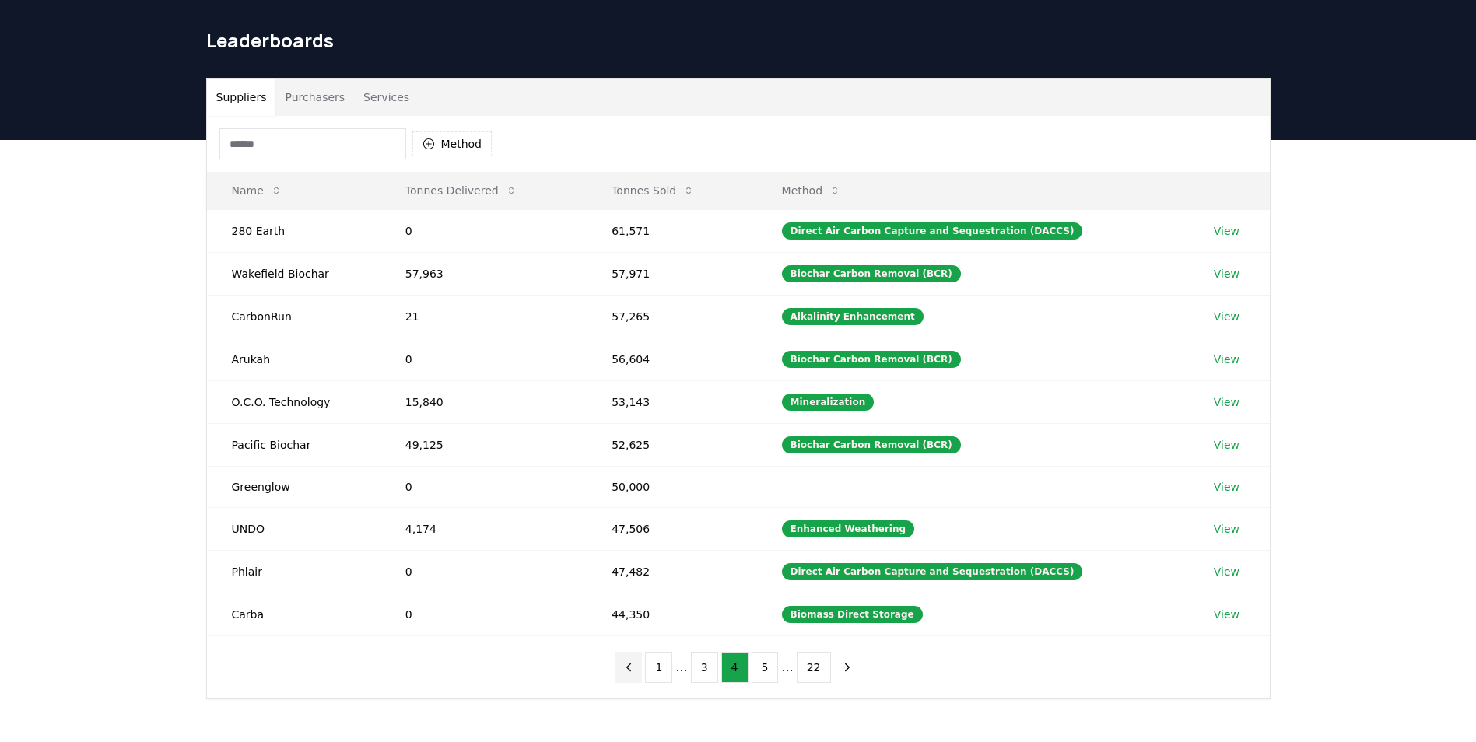
click at [636, 673] on icon "previous page" at bounding box center [629, 668] width 14 height 14
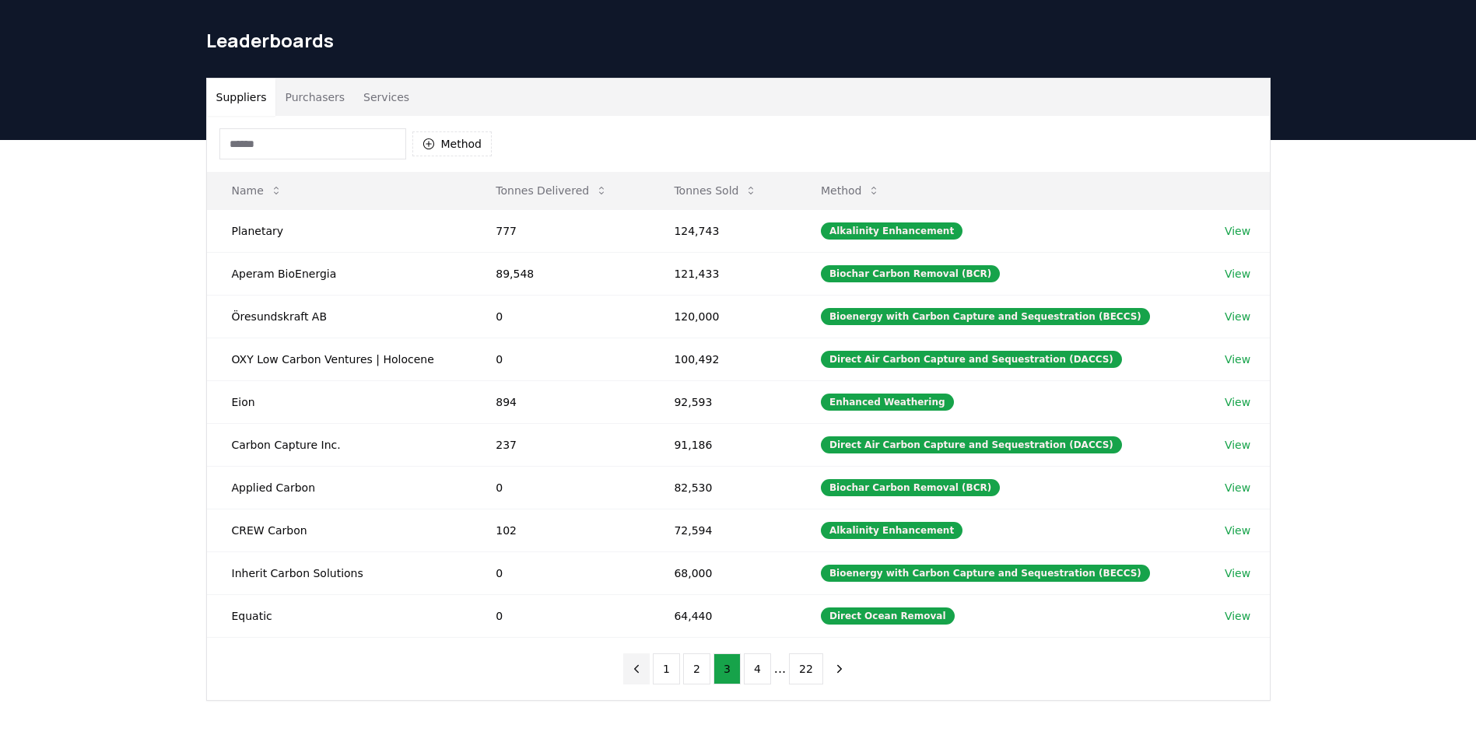
click at [640, 673] on icon "previous page" at bounding box center [637, 669] width 14 height 14
click at [640, 673] on div "1 2 3 4 ... 22" at bounding box center [738, 669] width 261 height 62
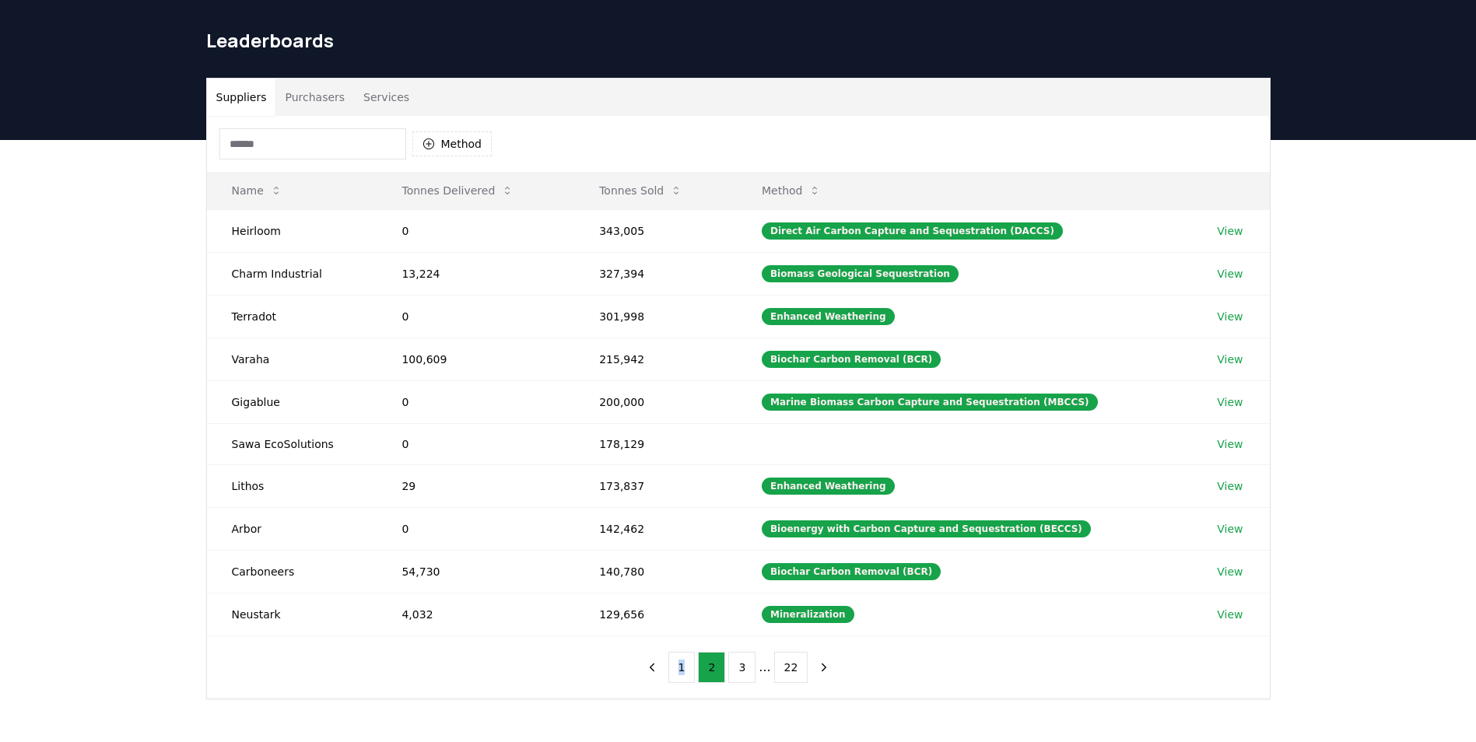
click at [640, 673] on div "1 2 3 ... 22" at bounding box center [738, 668] width 230 height 62
click at [454, 147] on button "Method" at bounding box center [452, 144] width 80 height 25
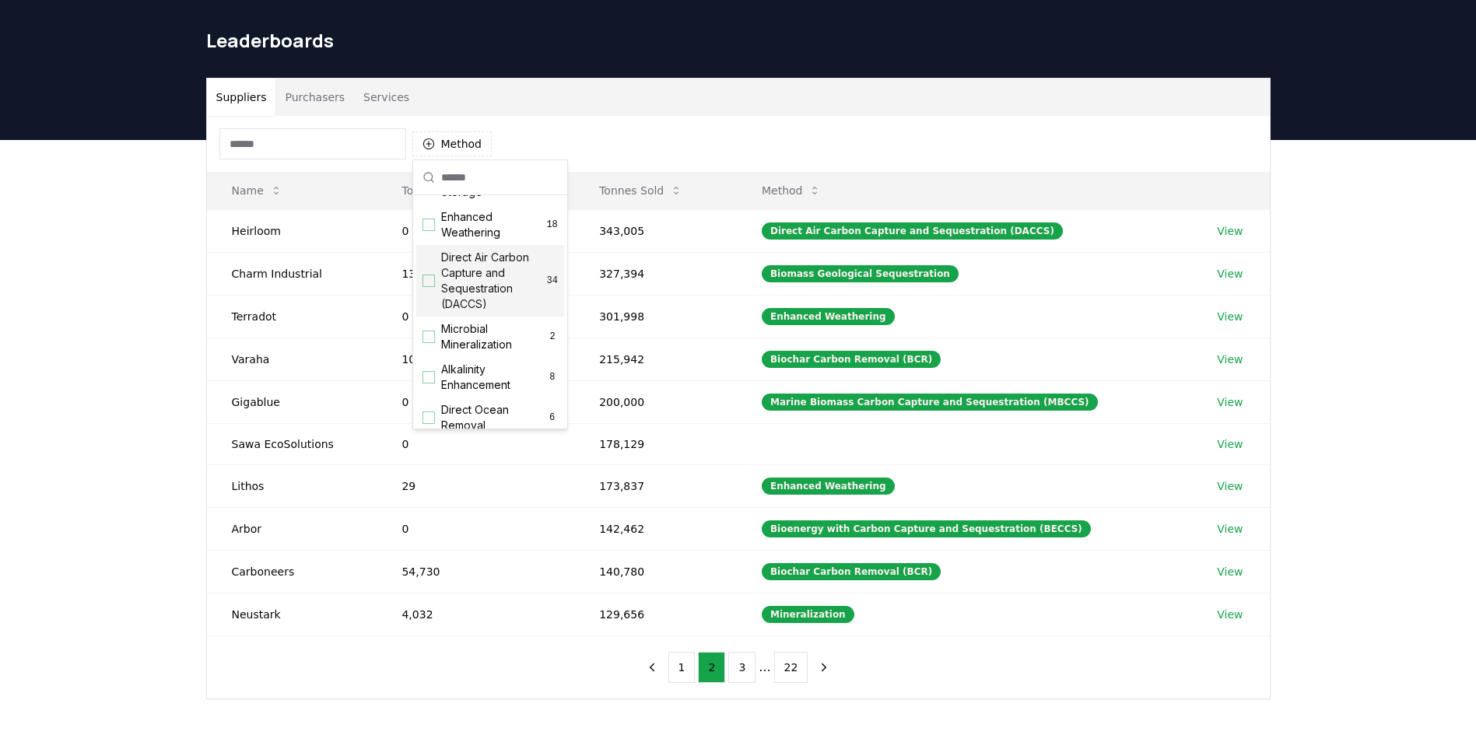
scroll to position [311, 0]
click at [427, 259] on div "Suggestions" at bounding box center [429, 253] width 12 height 12
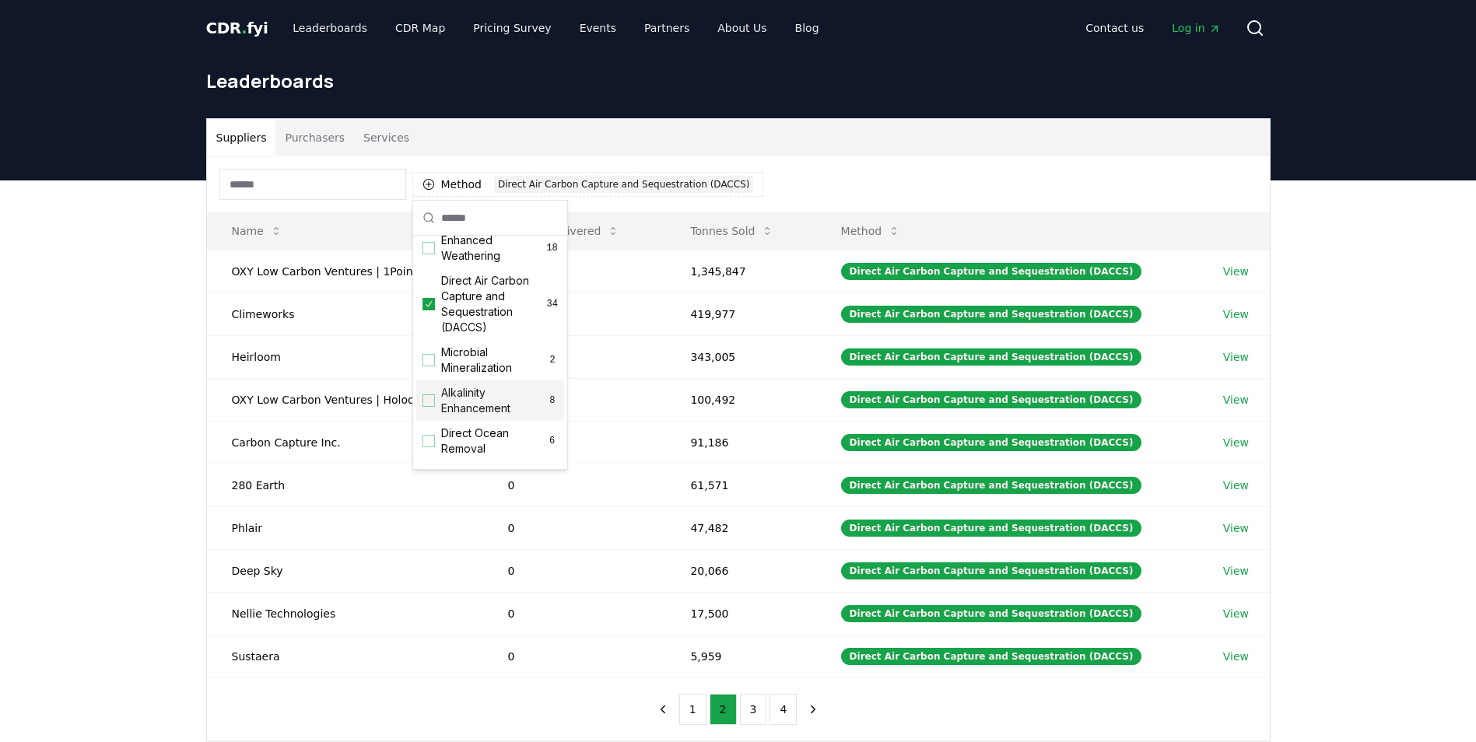
scroll to position [300, 0]
click at [429, 311] on icon "Suggestions" at bounding box center [428, 305] width 11 height 12
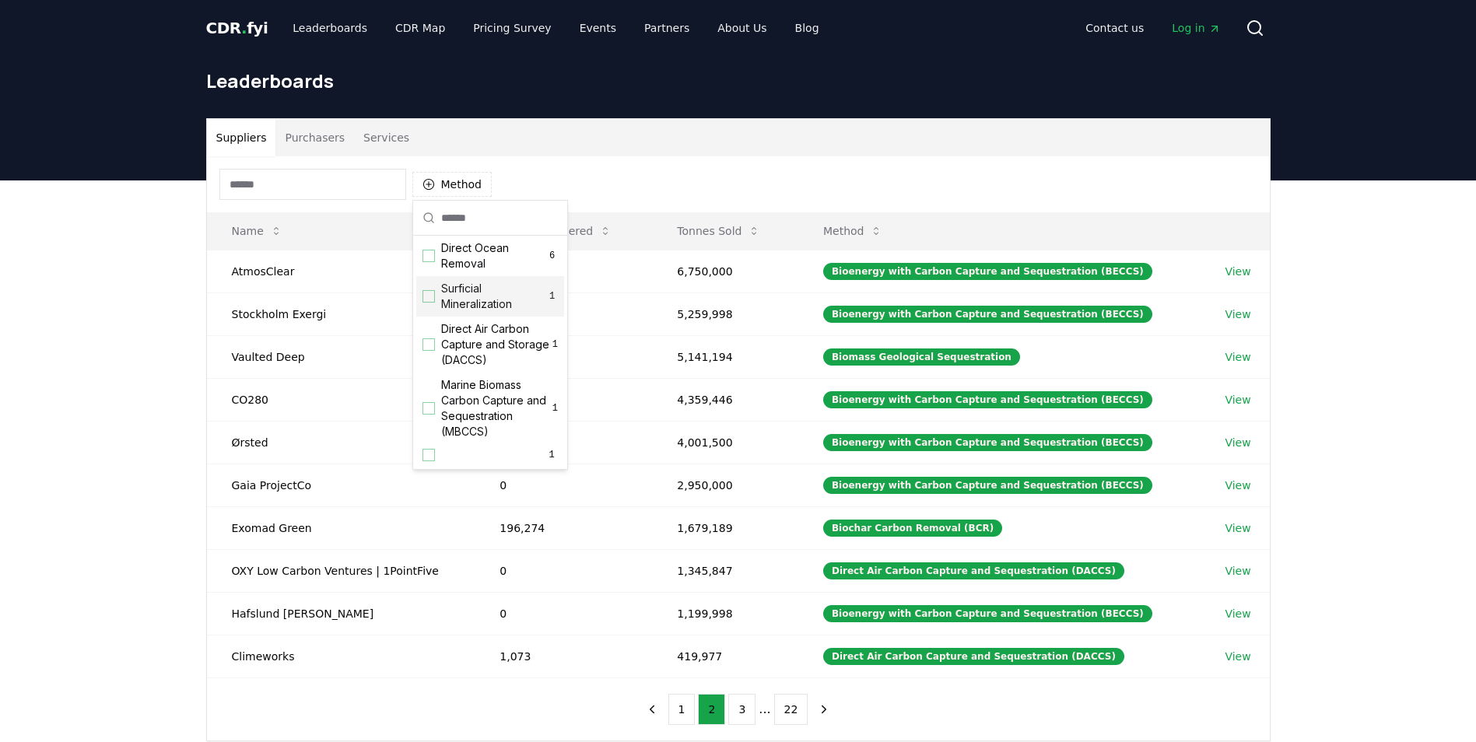
scroll to position [501, 0]
click at [430, 344] on div "Suggestions" at bounding box center [429, 345] width 12 height 12
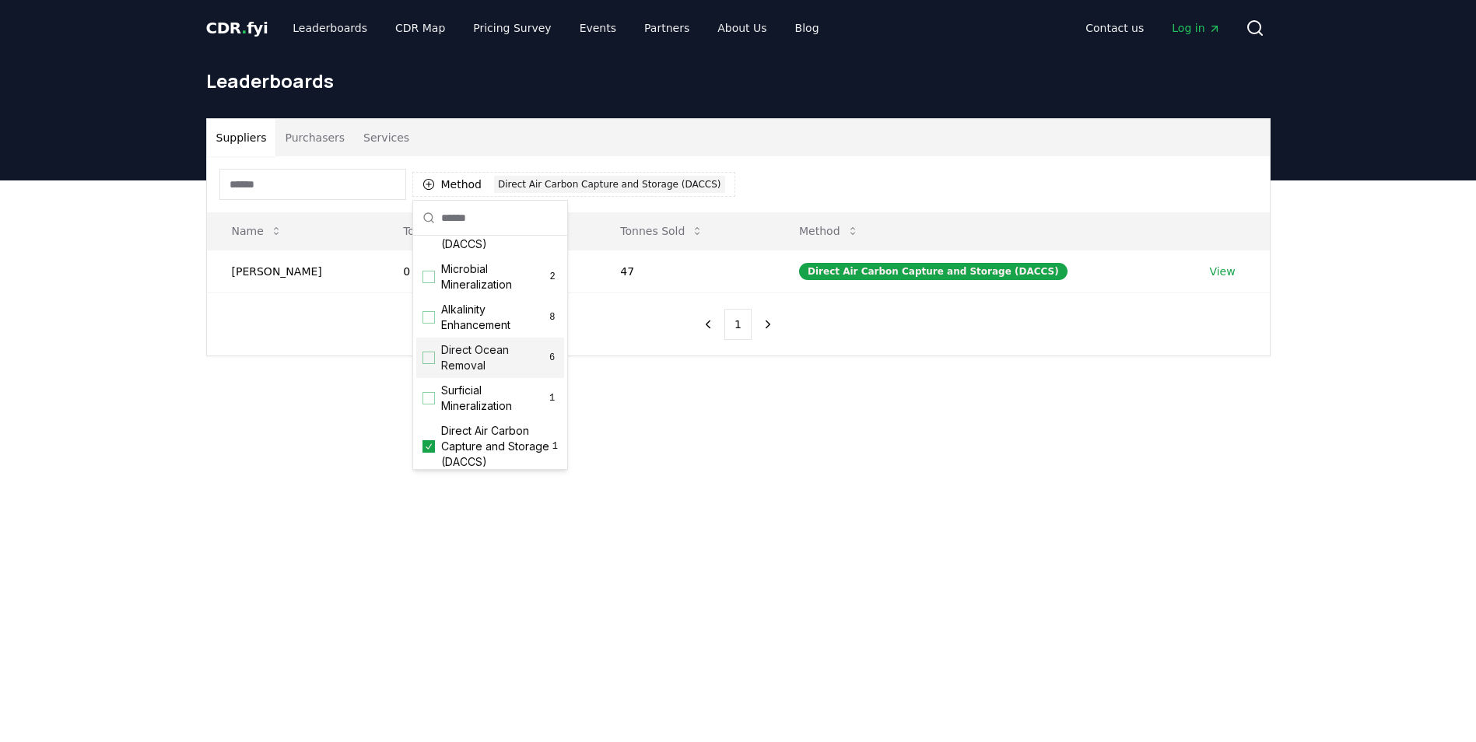
scroll to position [346, 0]
click at [419, 275] on div "Direct Air Carbon Capture and Sequestration (DACCS) 34" at bounding box center [490, 259] width 148 height 72
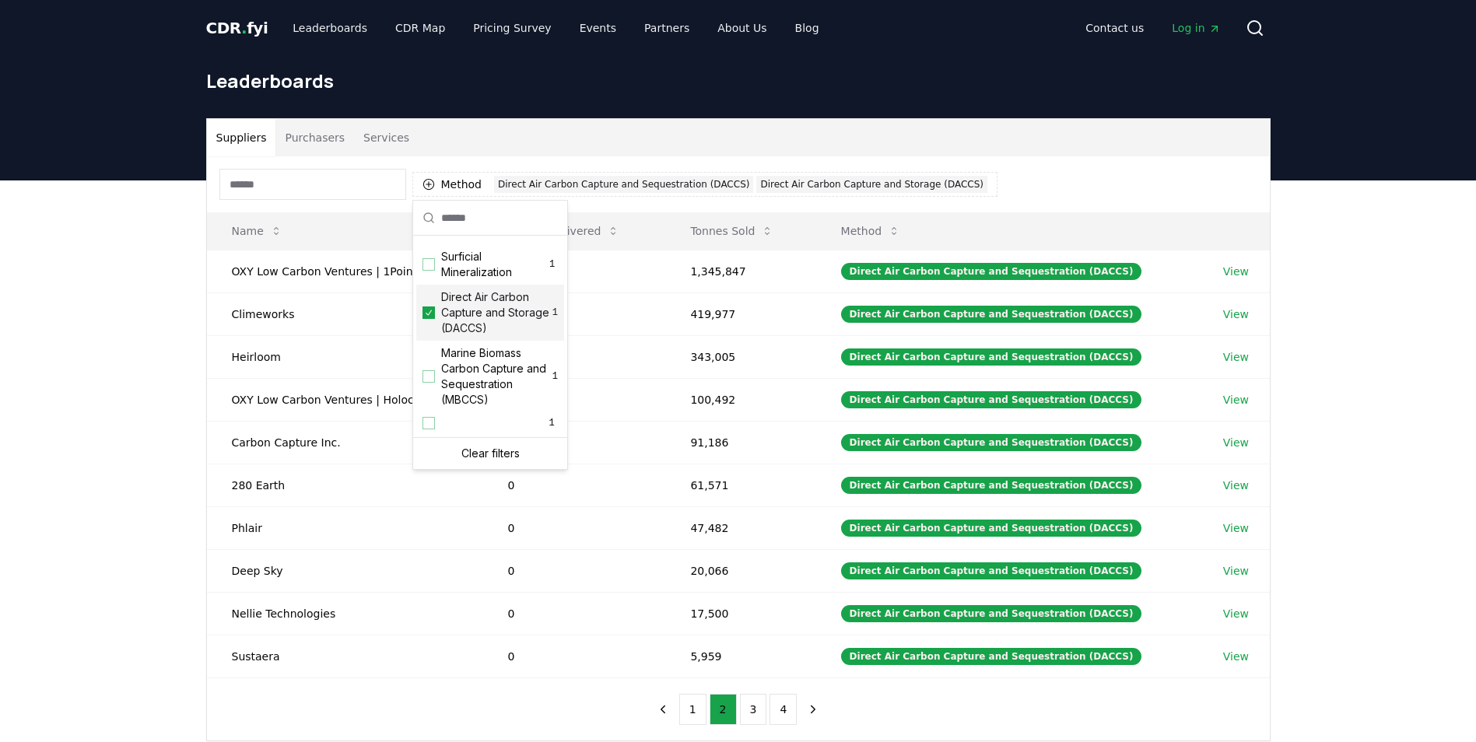
scroll to position [533, 0]
click at [89, 314] on div "Suppliers Purchasers Services Method 2 Direct Air Carbon Capture and Sequestrat…" at bounding box center [738, 492] width 1476 height 623
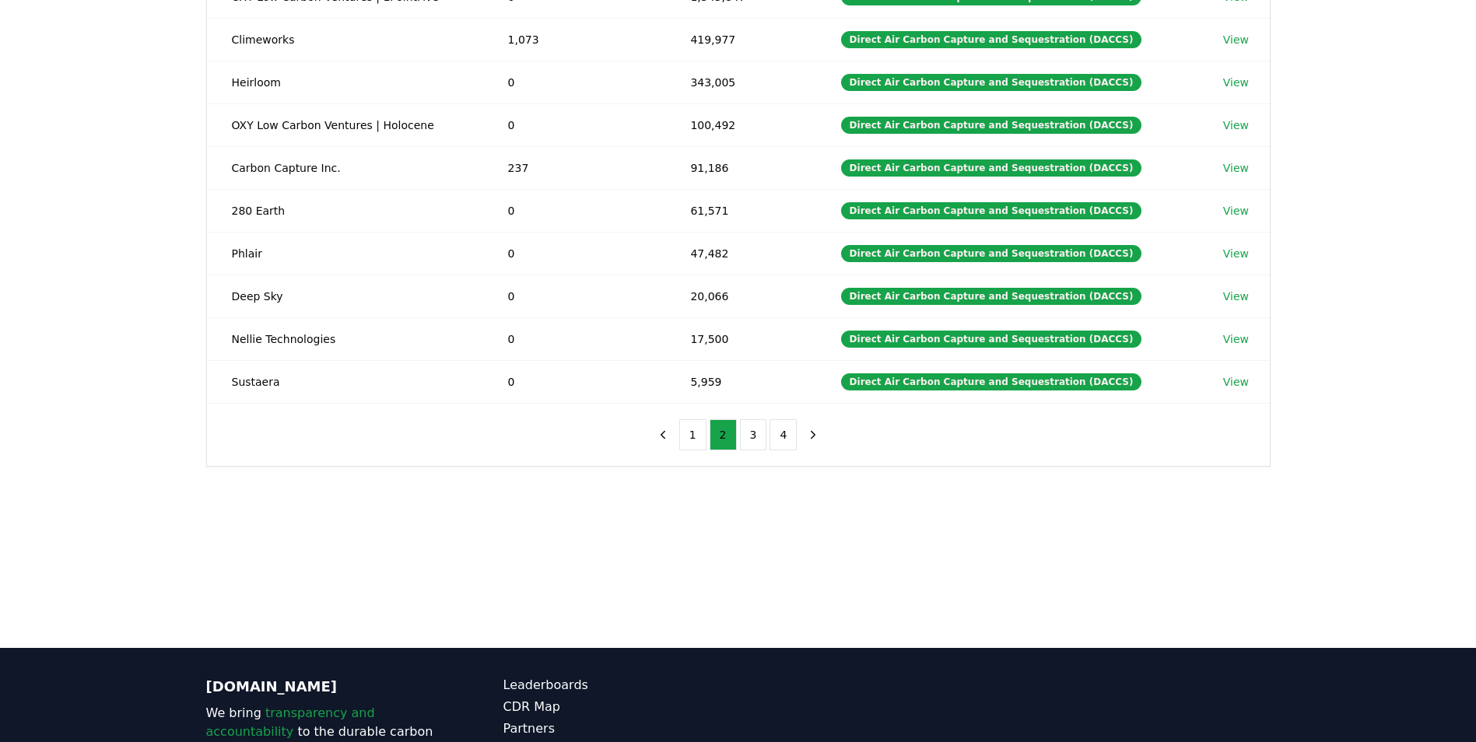
scroll to position [389, 0]
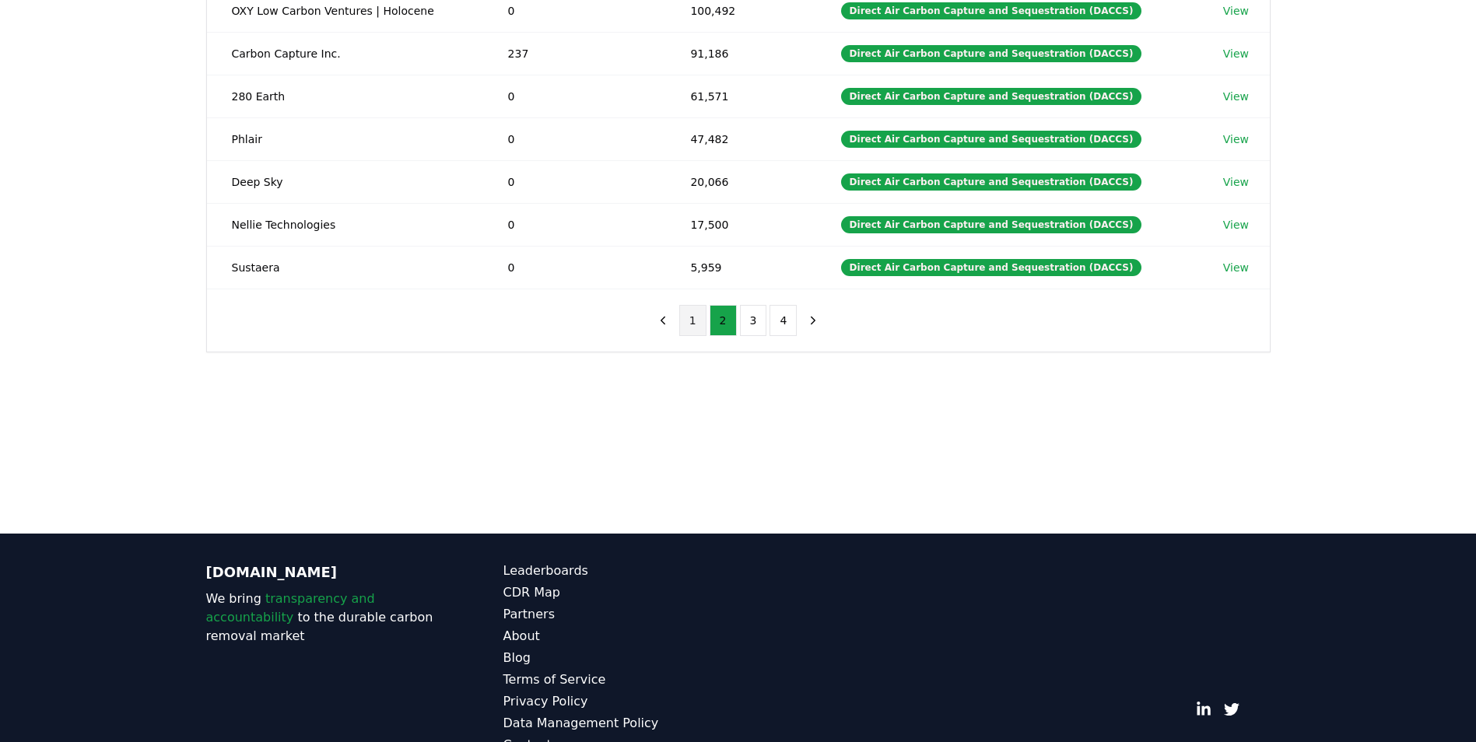
click at [705, 325] on button "1" at bounding box center [692, 320] width 27 height 31
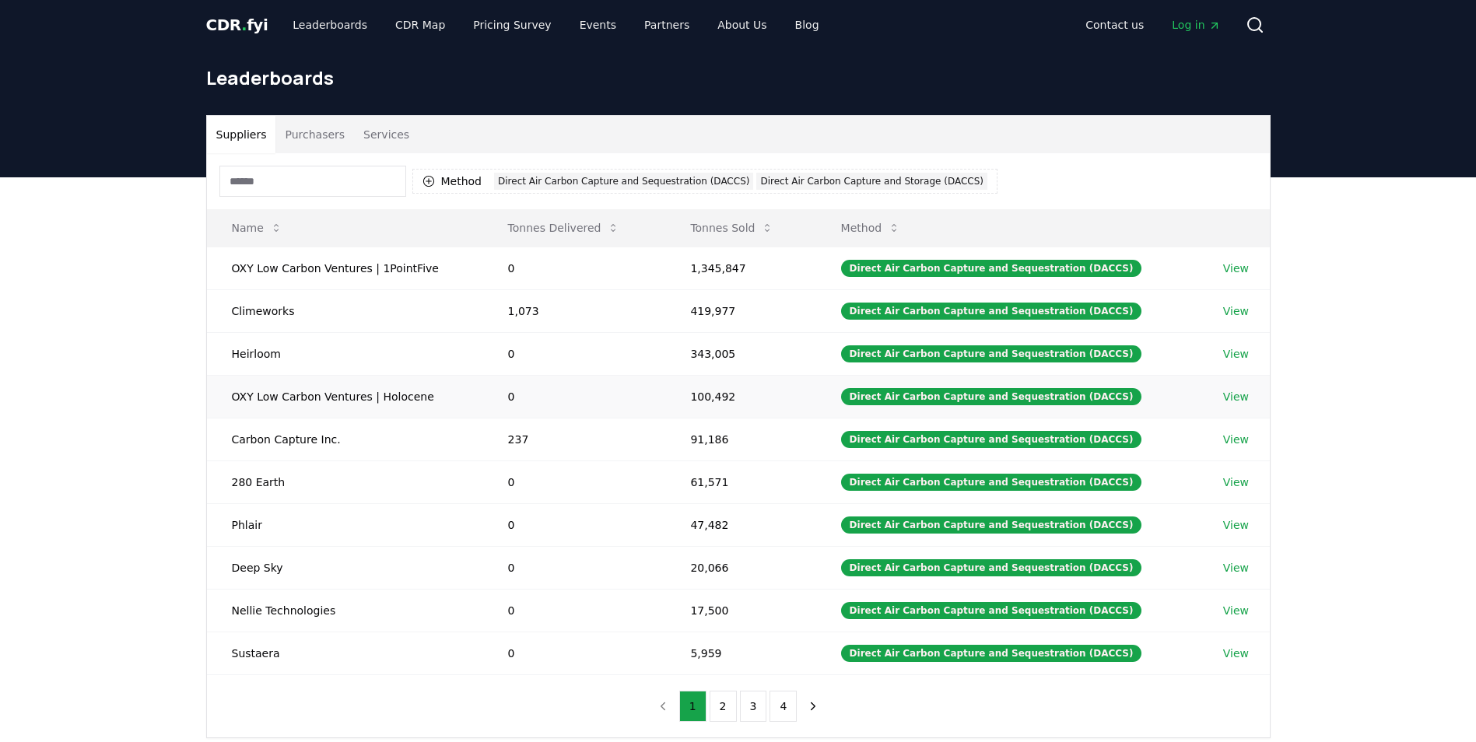
scroll to position [0, 0]
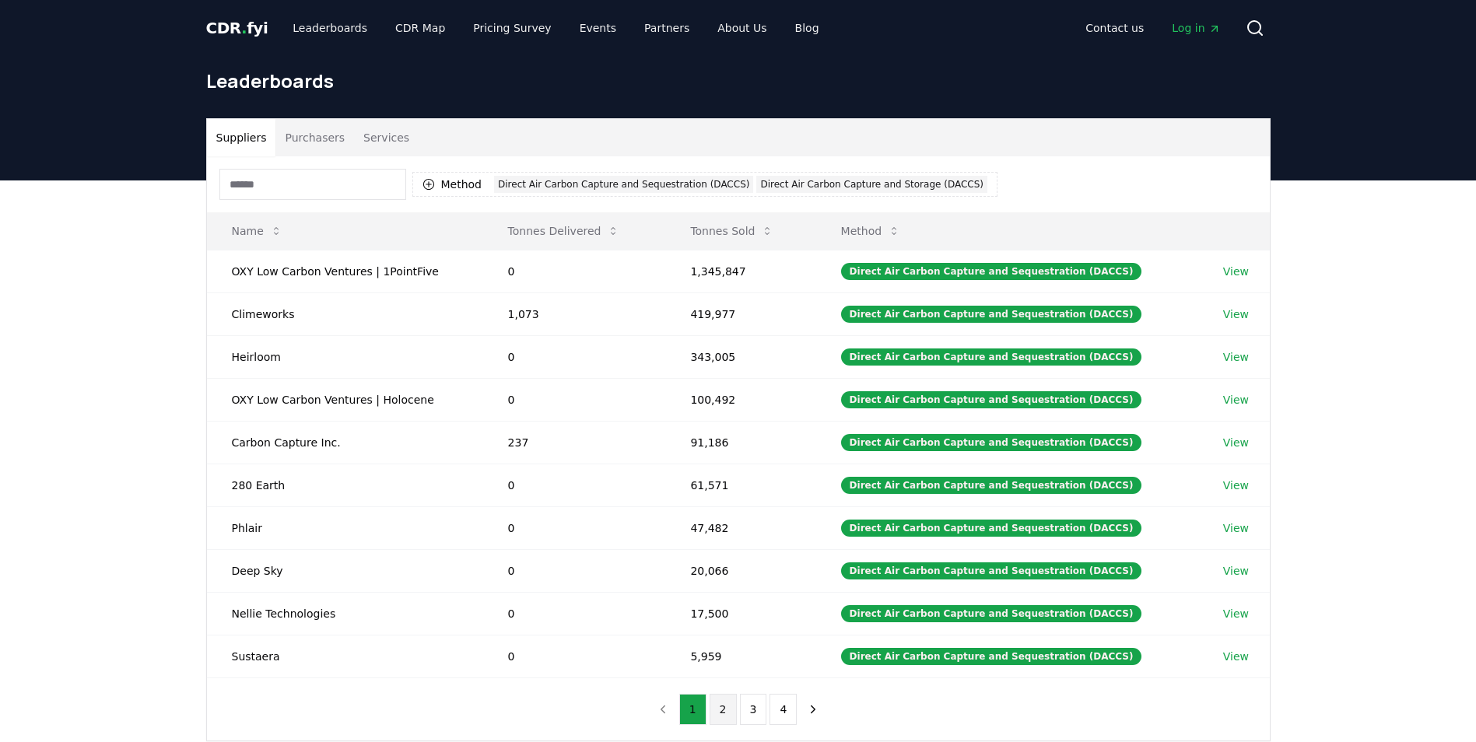
click at [721, 697] on button "2" at bounding box center [723, 709] width 27 height 31
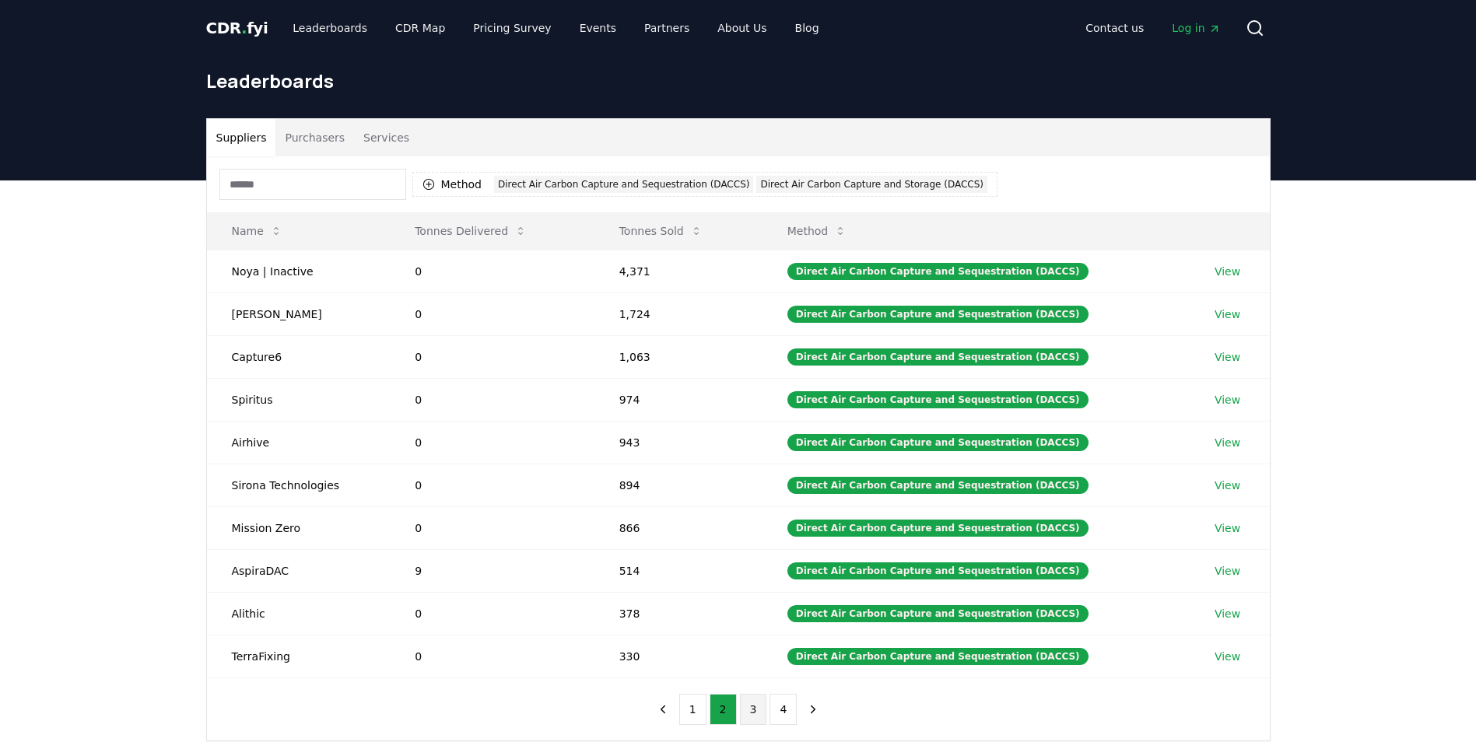
click at [745, 709] on button "3" at bounding box center [753, 709] width 27 height 31
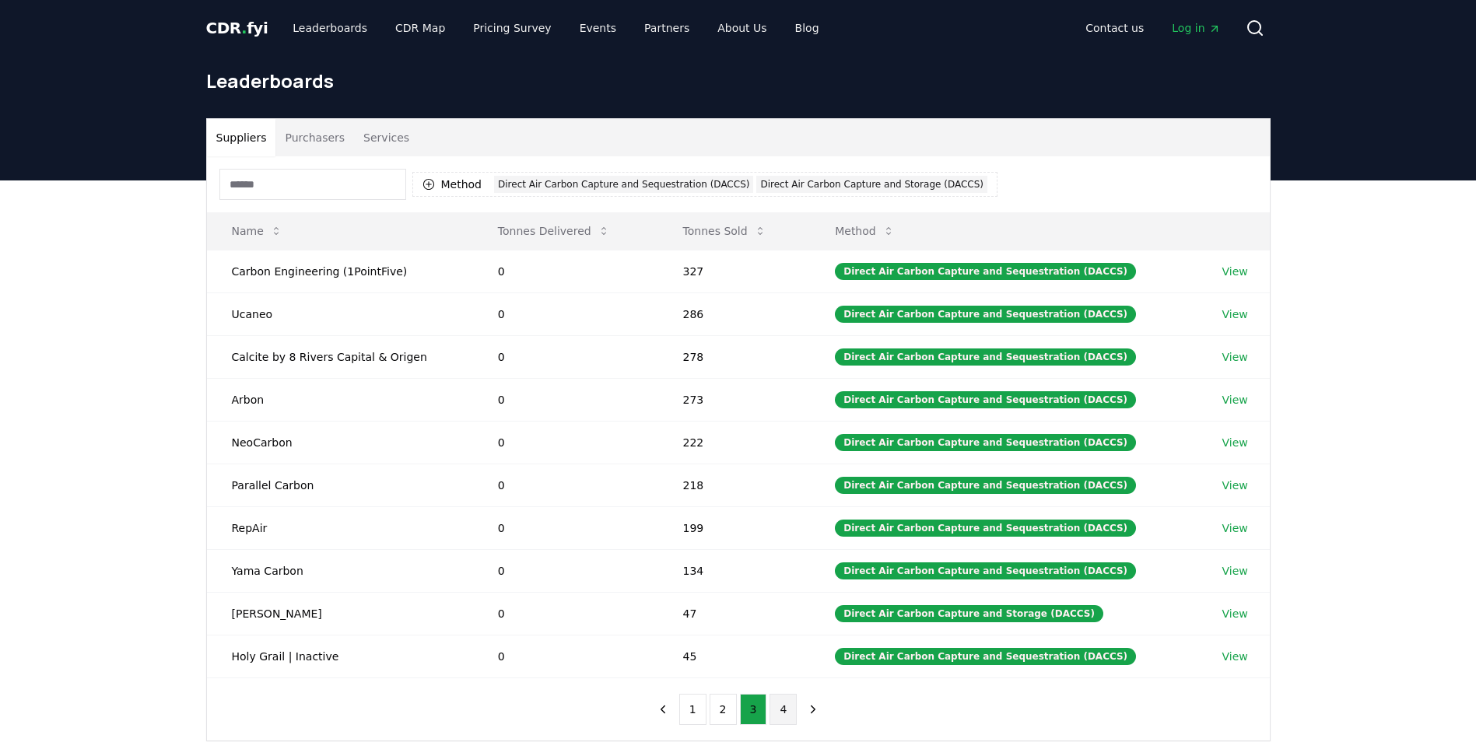
click at [787, 707] on button "4" at bounding box center [783, 709] width 27 height 31
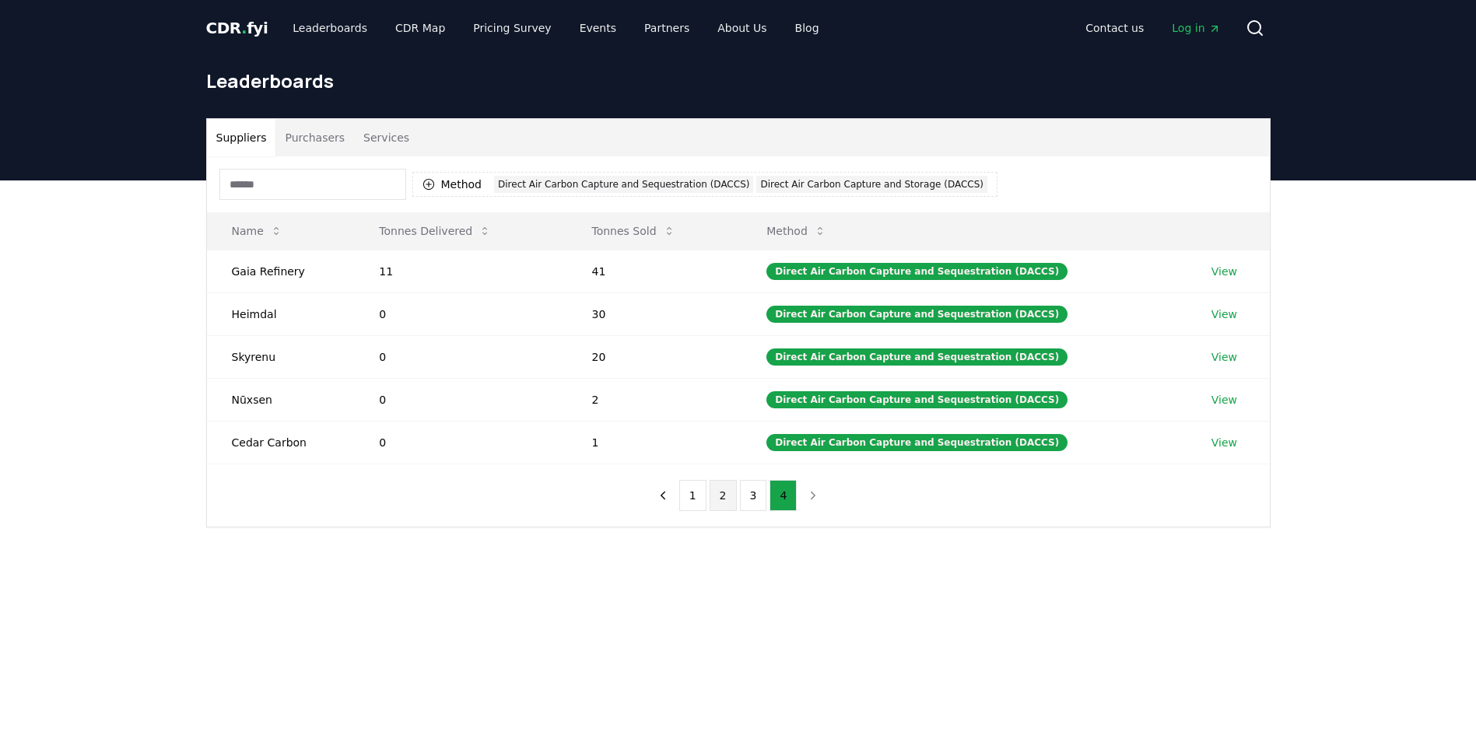
click at [717, 493] on button "2" at bounding box center [723, 495] width 27 height 31
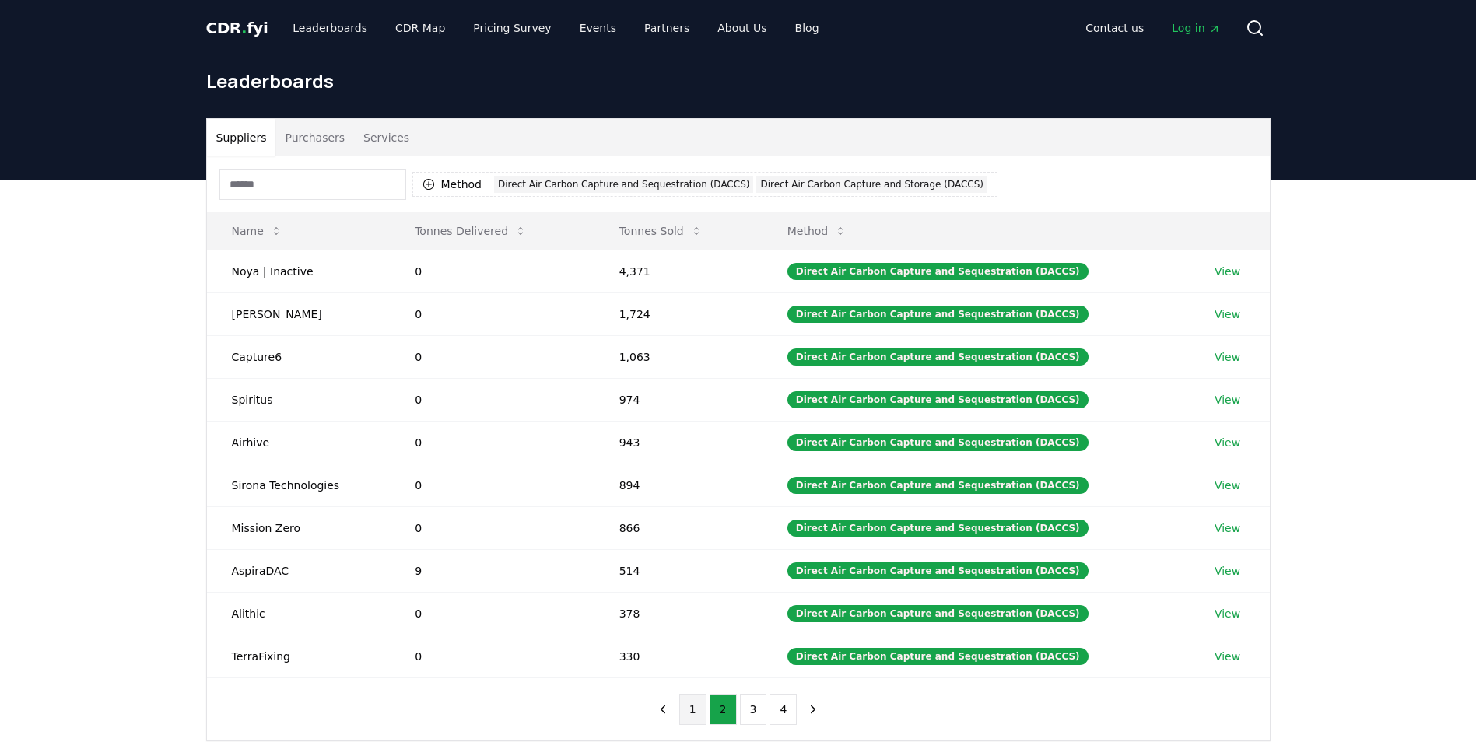
click at [697, 710] on button "1" at bounding box center [692, 709] width 27 height 31
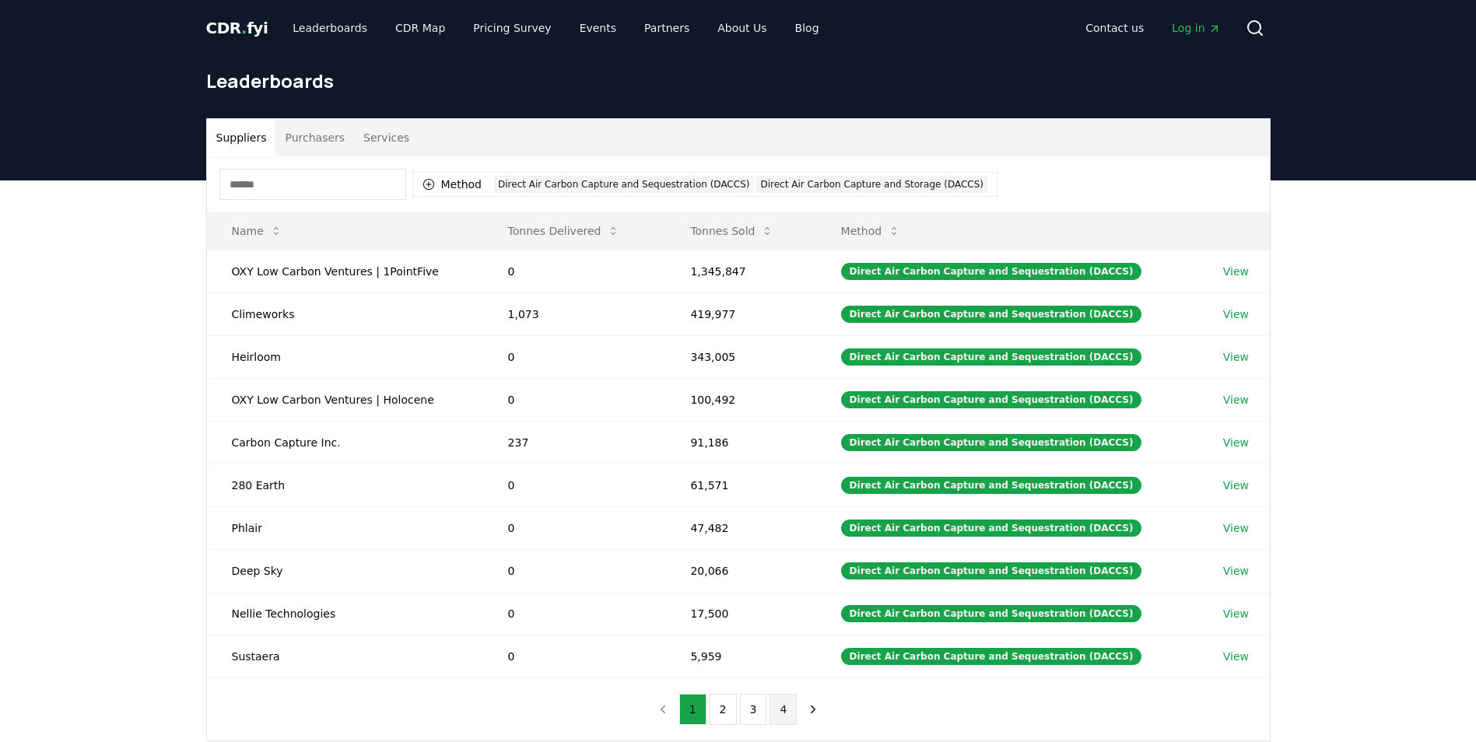
click at [782, 710] on button "4" at bounding box center [783, 709] width 27 height 31
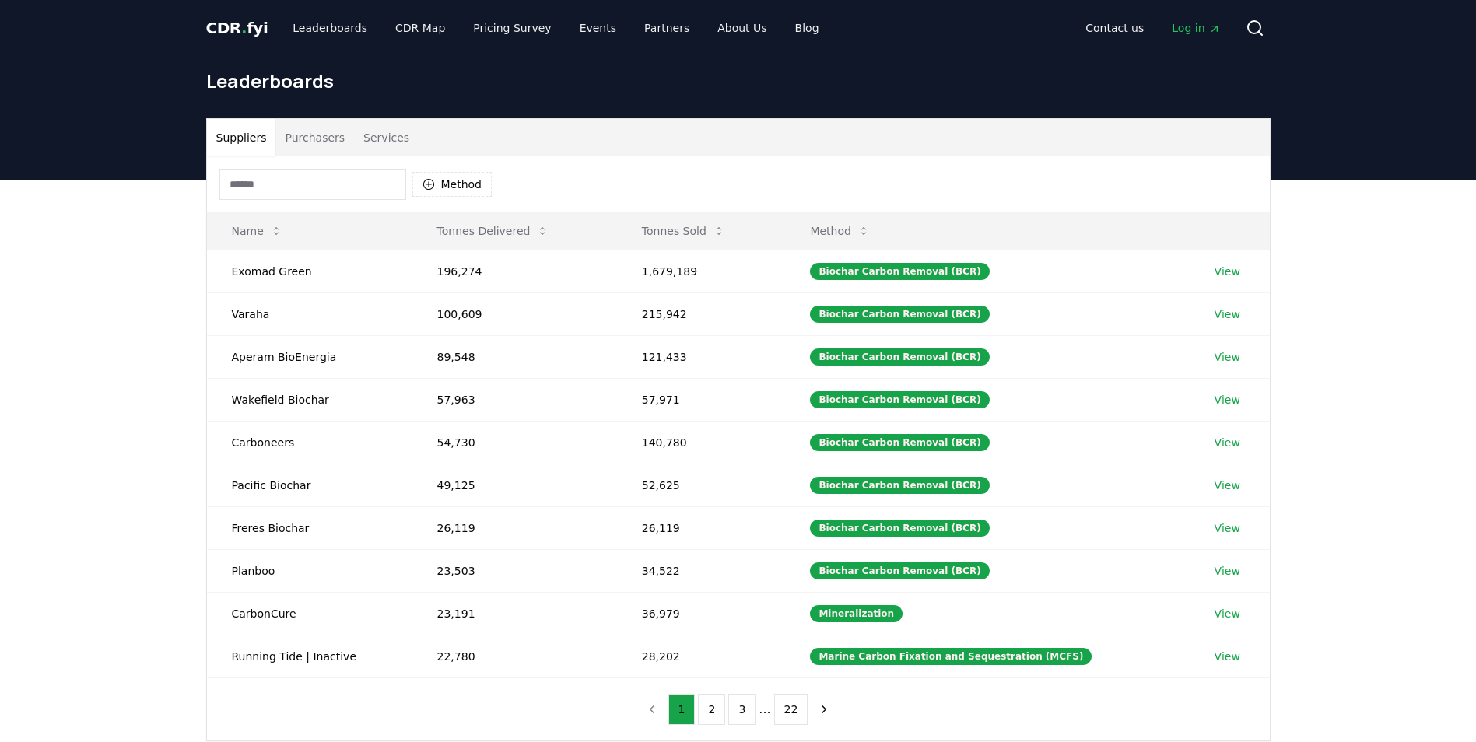
click at [315, 138] on button "Purchasers" at bounding box center [314, 137] width 79 height 37
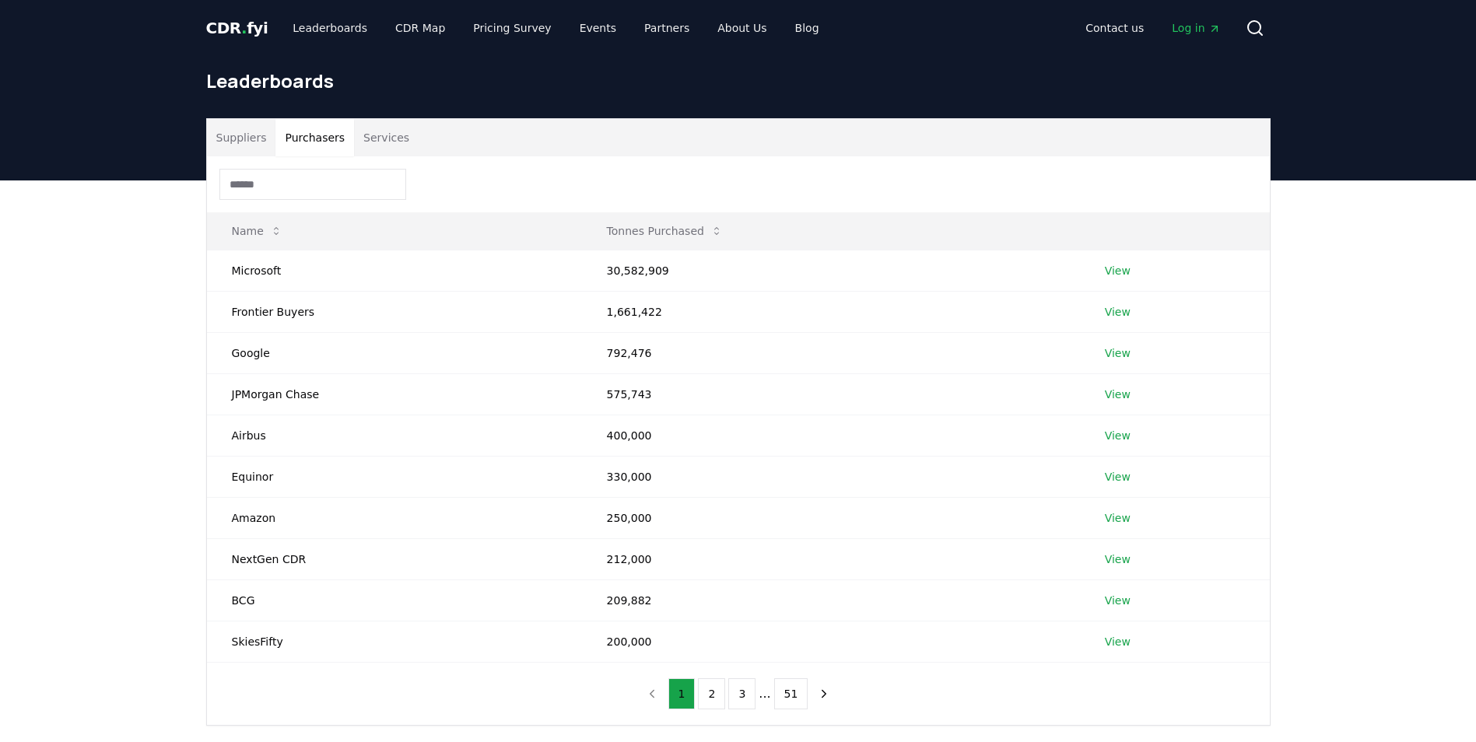
click at [392, 139] on button "Services" at bounding box center [386, 137] width 65 height 37
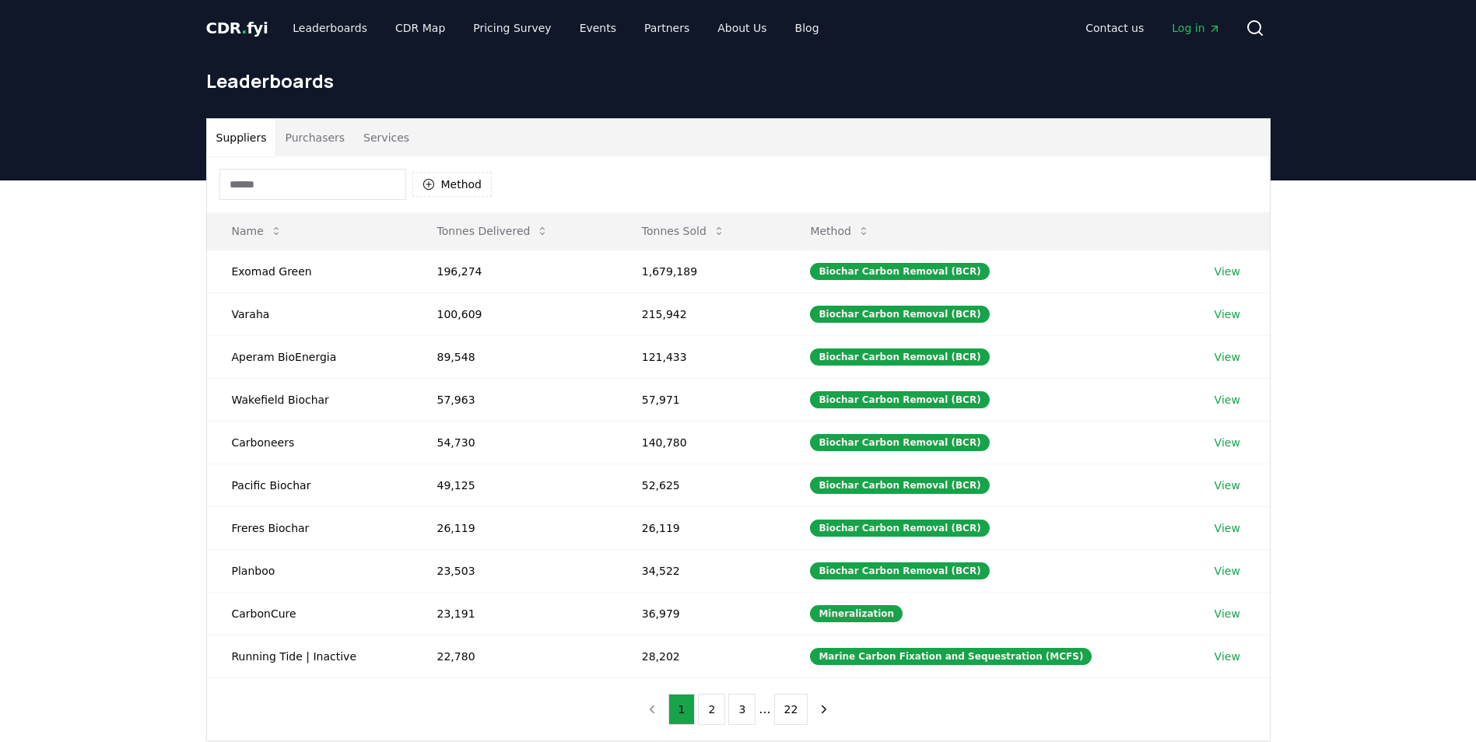
click at [246, 137] on button "Suppliers" at bounding box center [241, 137] width 69 height 37
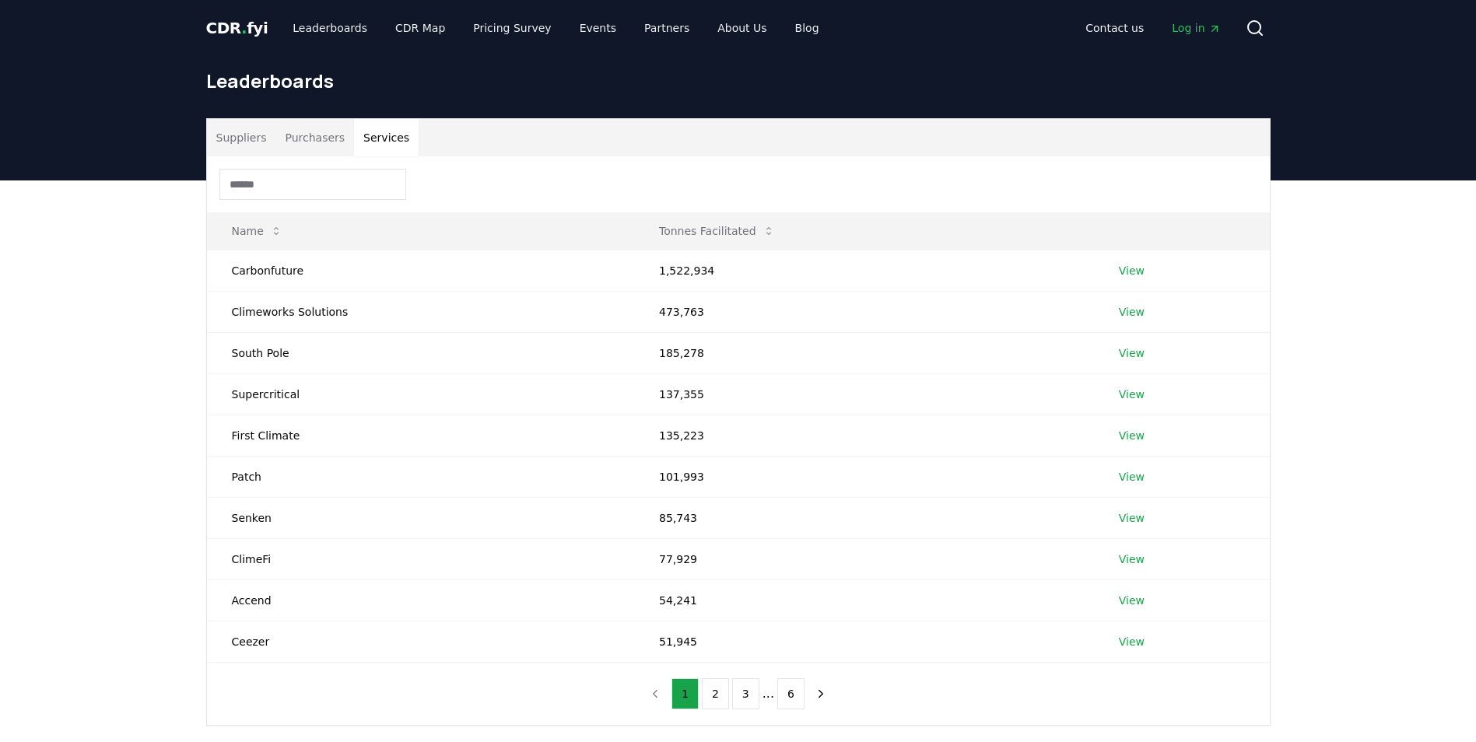
click at [354, 142] on button "Services" at bounding box center [386, 137] width 65 height 37
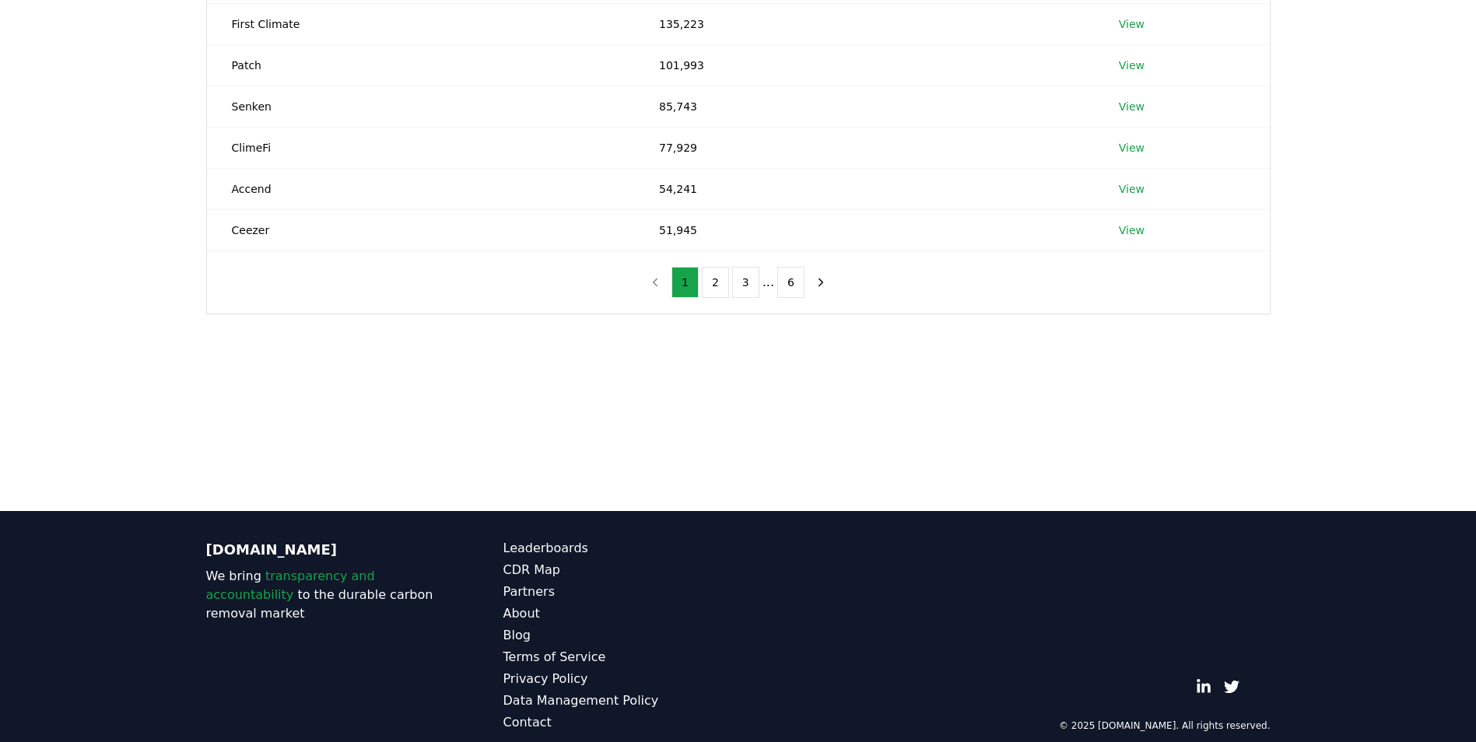
scroll to position [118, 0]
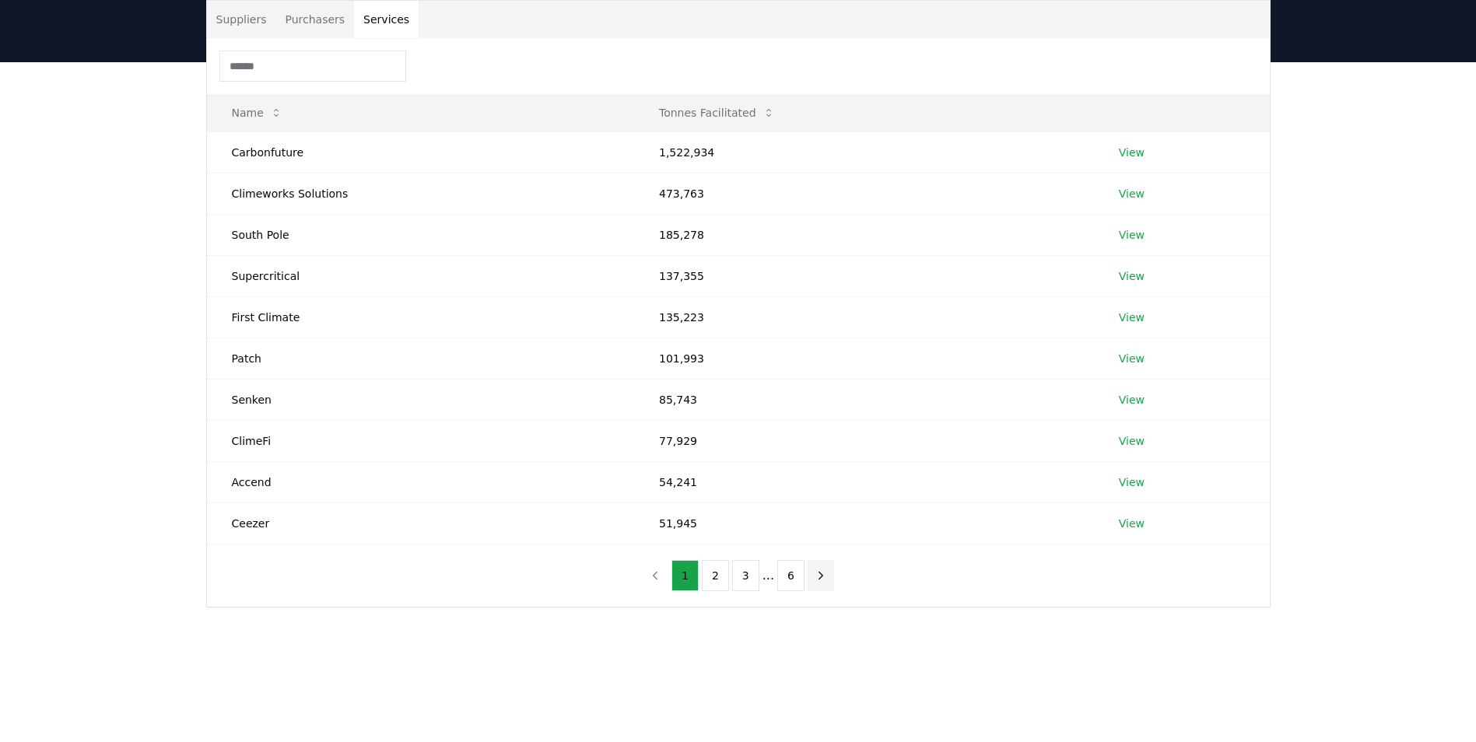
click at [816, 570] on icon "next page" at bounding box center [821, 576] width 14 height 14
click at [818, 578] on icon "next page" at bounding box center [821, 576] width 14 height 14
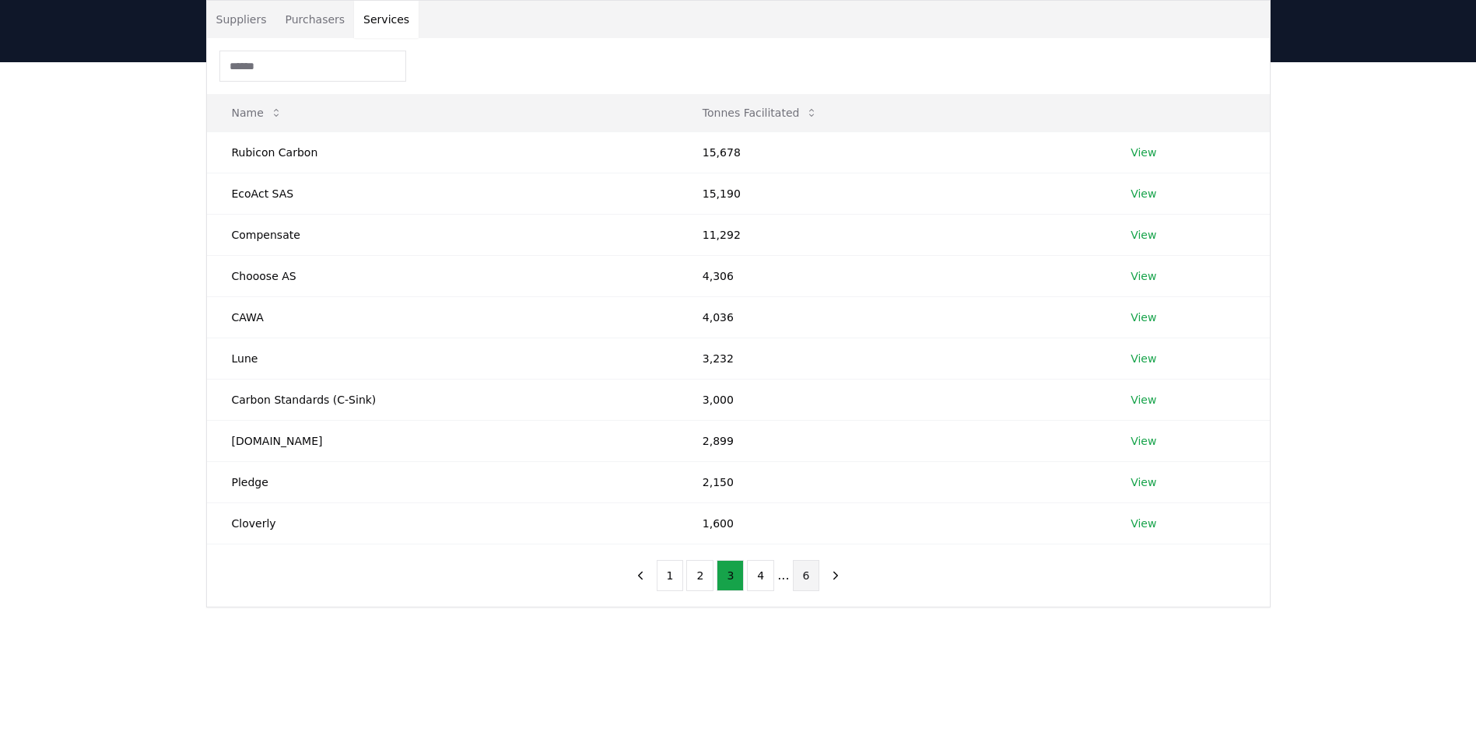
click at [810, 570] on button "6" at bounding box center [806, 575] width 27 height 31
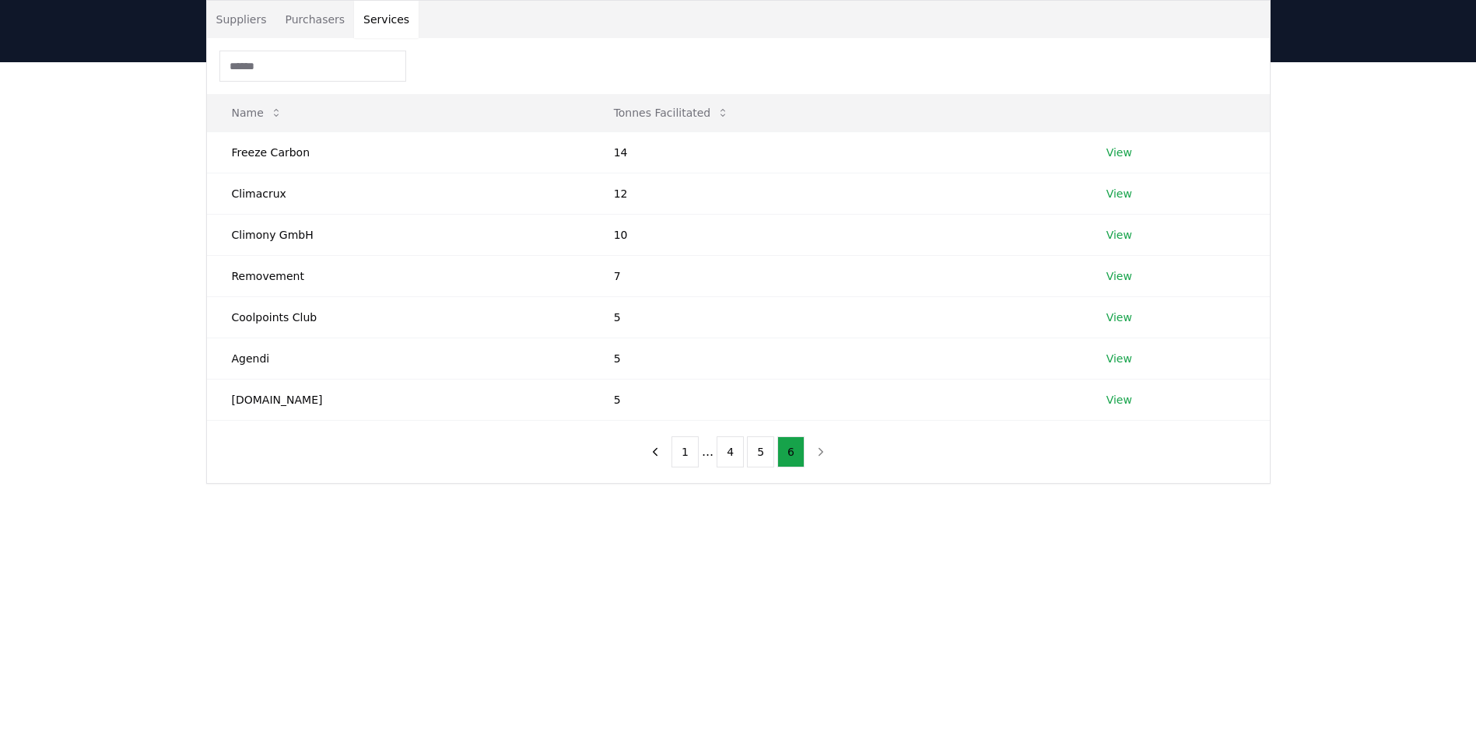
click at [810, 570] on main "Suppliers Purchasers Services Name Tonnes Facilitated Freeze Carbon 14 View Cli…" at bounding box center [738, 433] width 1476 height 742
drag, startPoint x: 810, startPoint y: 570, endPoint x: 753, endPoint y: 452, distance: 131.2
click at [753, 452] on button "5" at bounding box center [760, 452] width 27 height 31
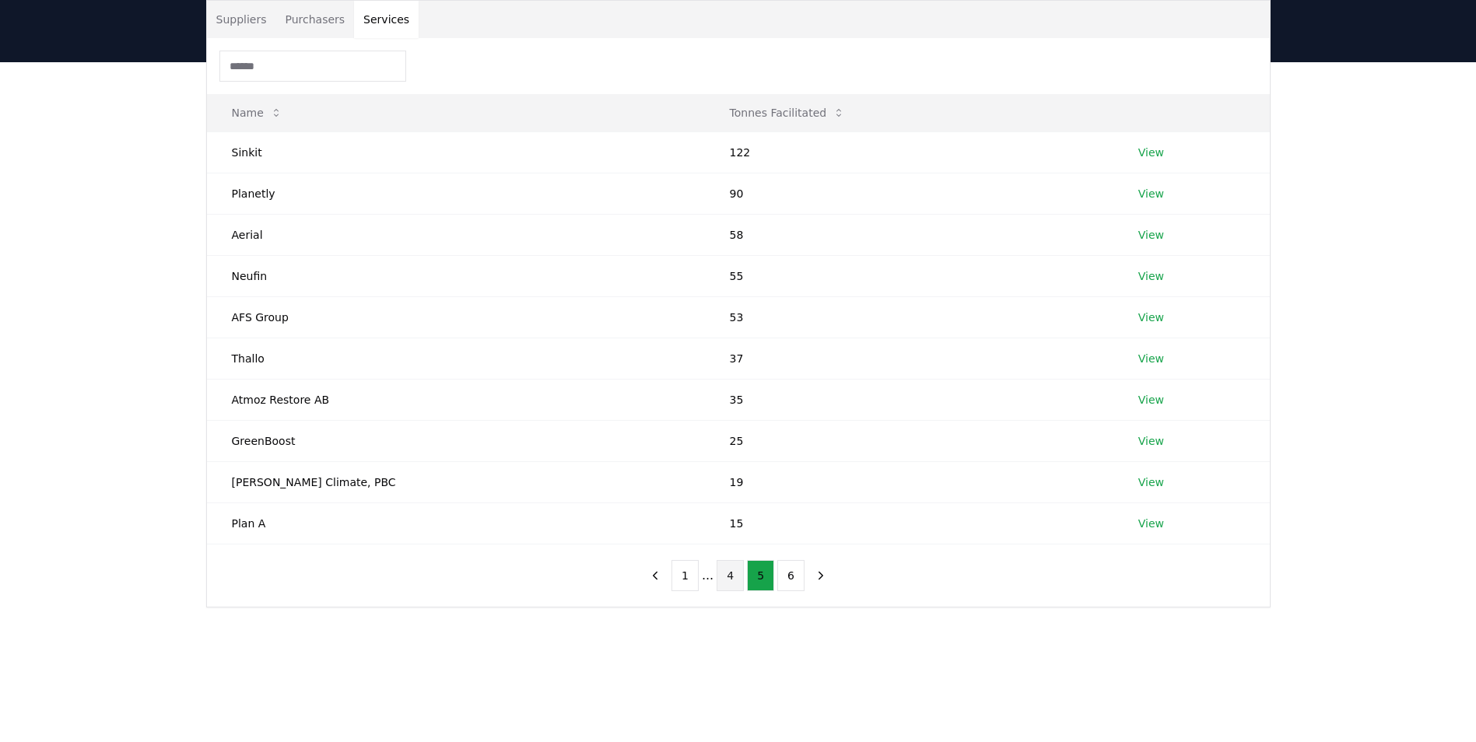
click at [731, 570] on button "4" at bounding box center [730, 575] width 27 height 31
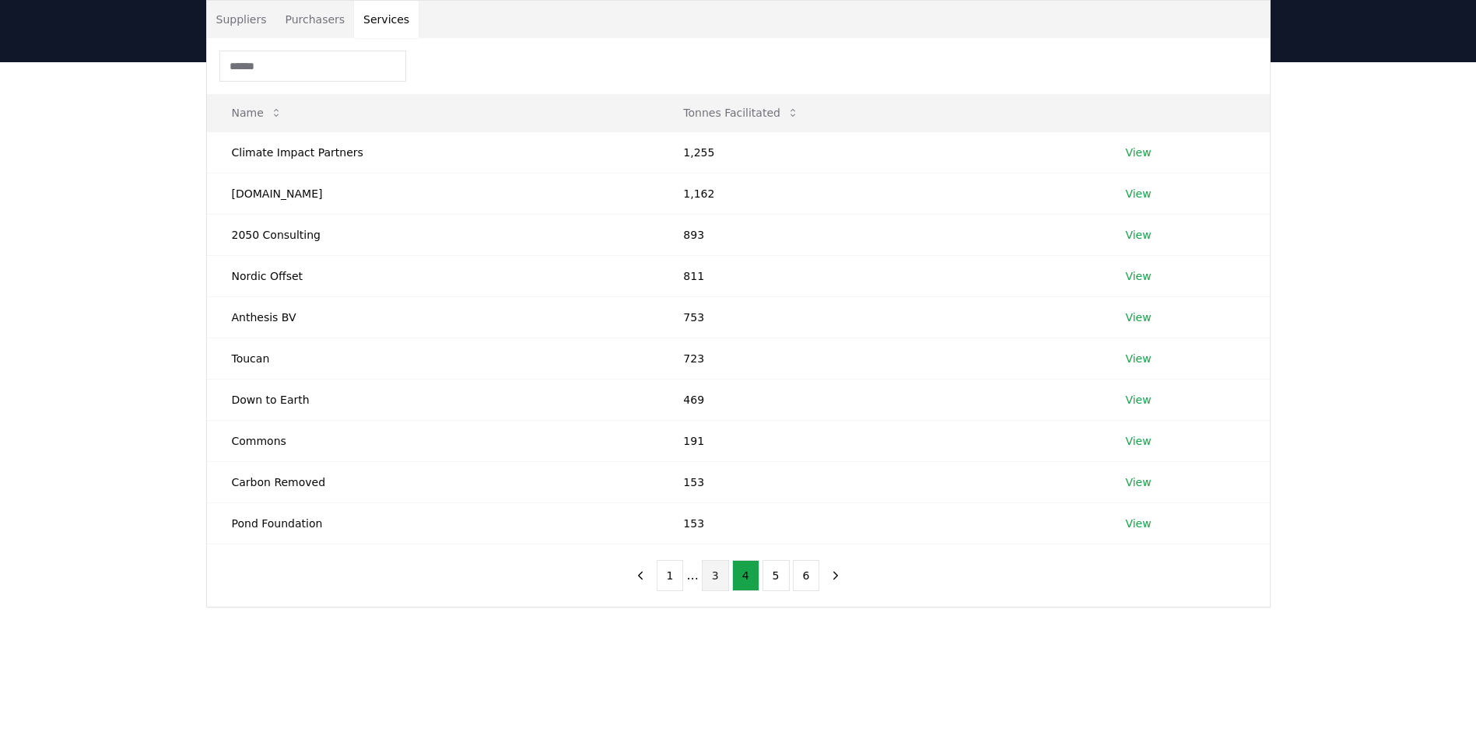
click at [717, 567] on button "3" at bounding box center [715, 575] width 27 height 31
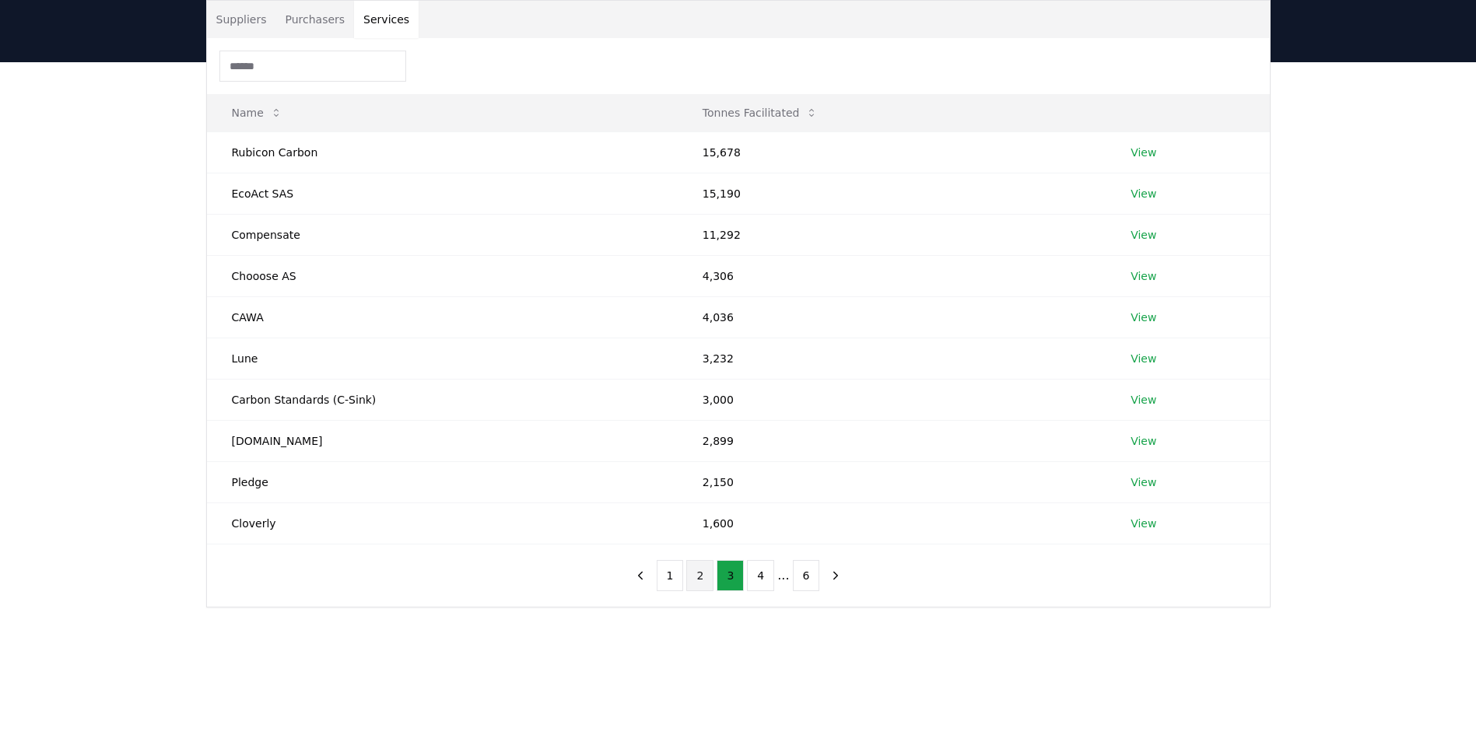
click at [700, 570] on button "2" at bounding box center [699, 575] width 27 height 31
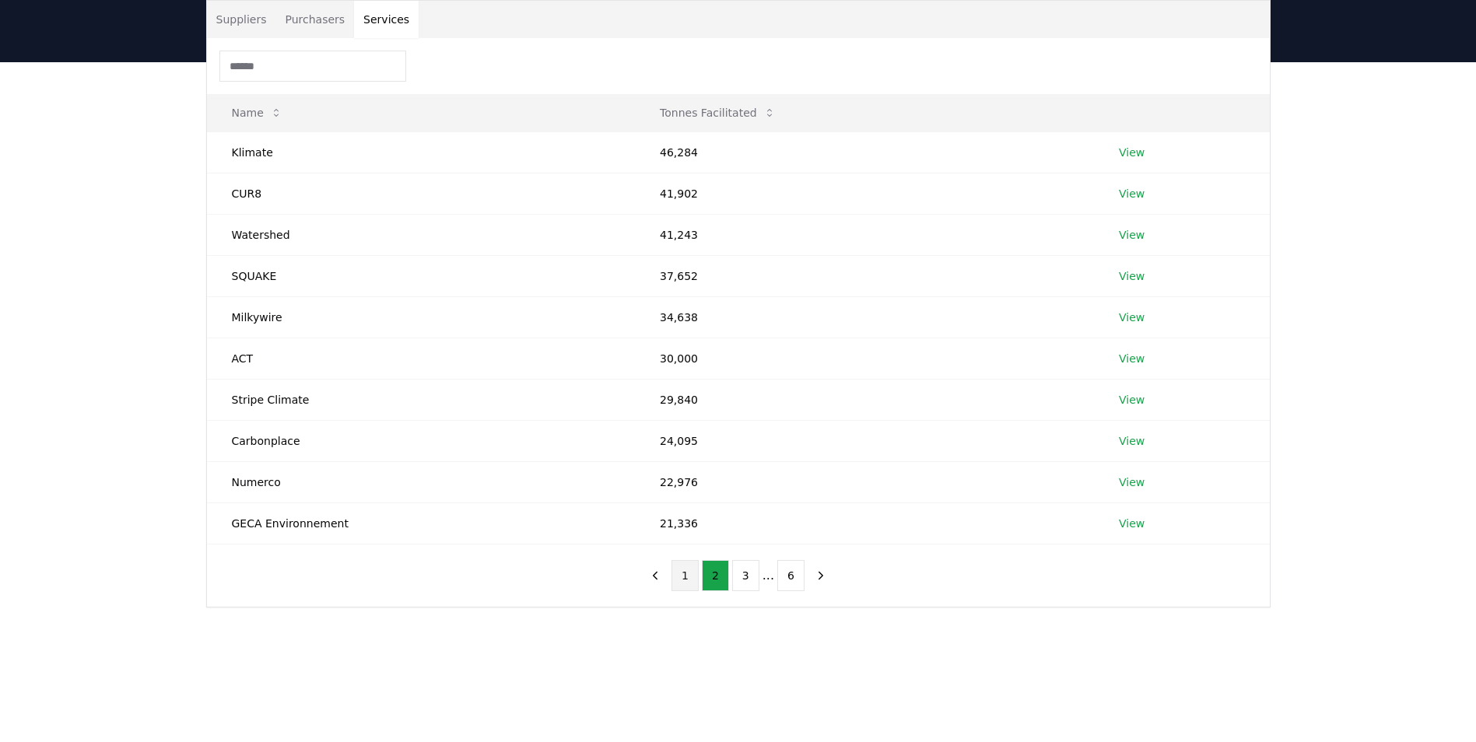
click at [680, 572] on button "1" at bounding box center [685, 575] width 27 height 31
